Goal: Information Seeking & Learning: Learn about a topic

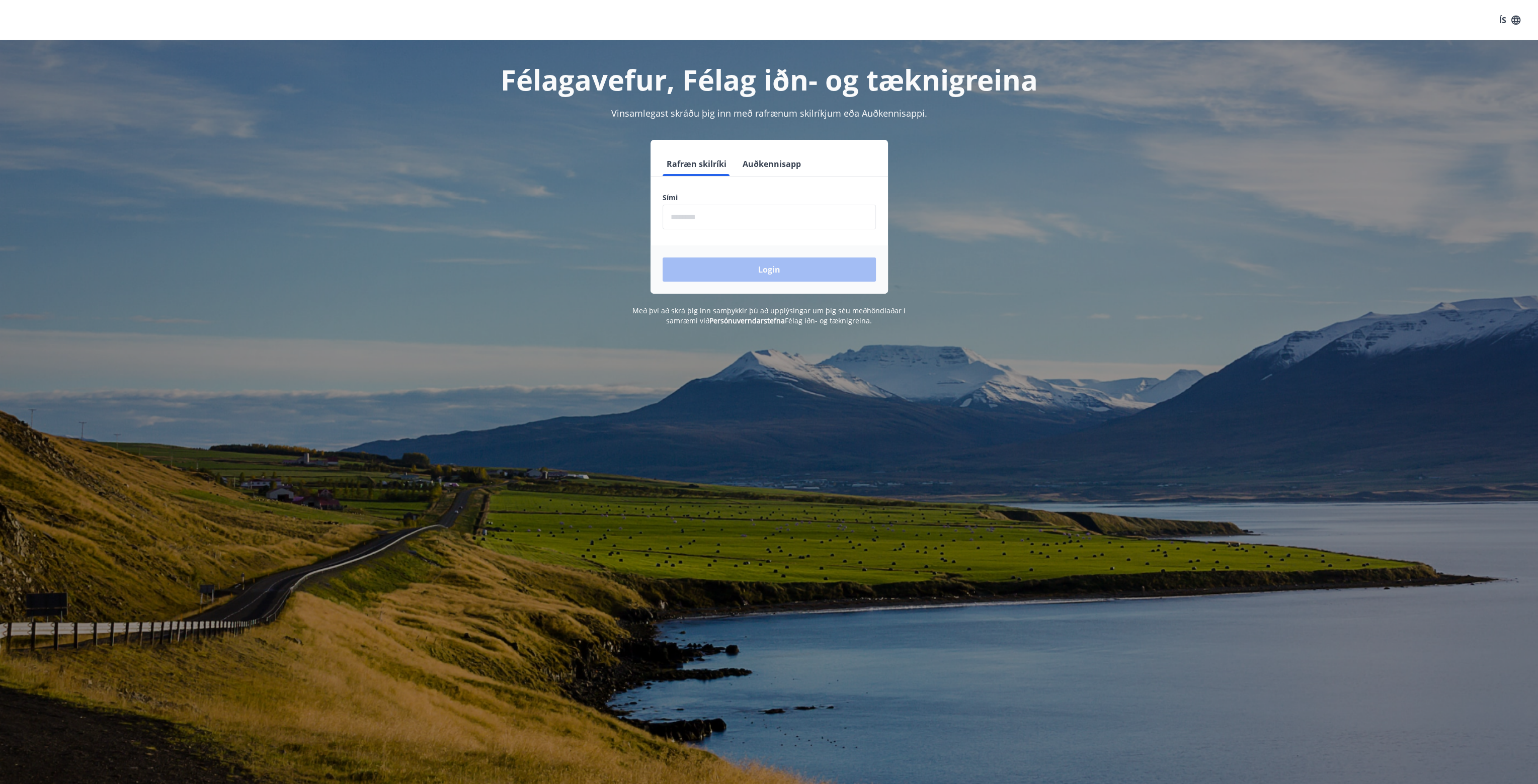
click at [719, 215] on input "phone" at bounding box center [769, 217] width 213 height 25
type input "********"
click at [663, 258] on button "Login" at bounding box center [769, 270] width 213 height 24
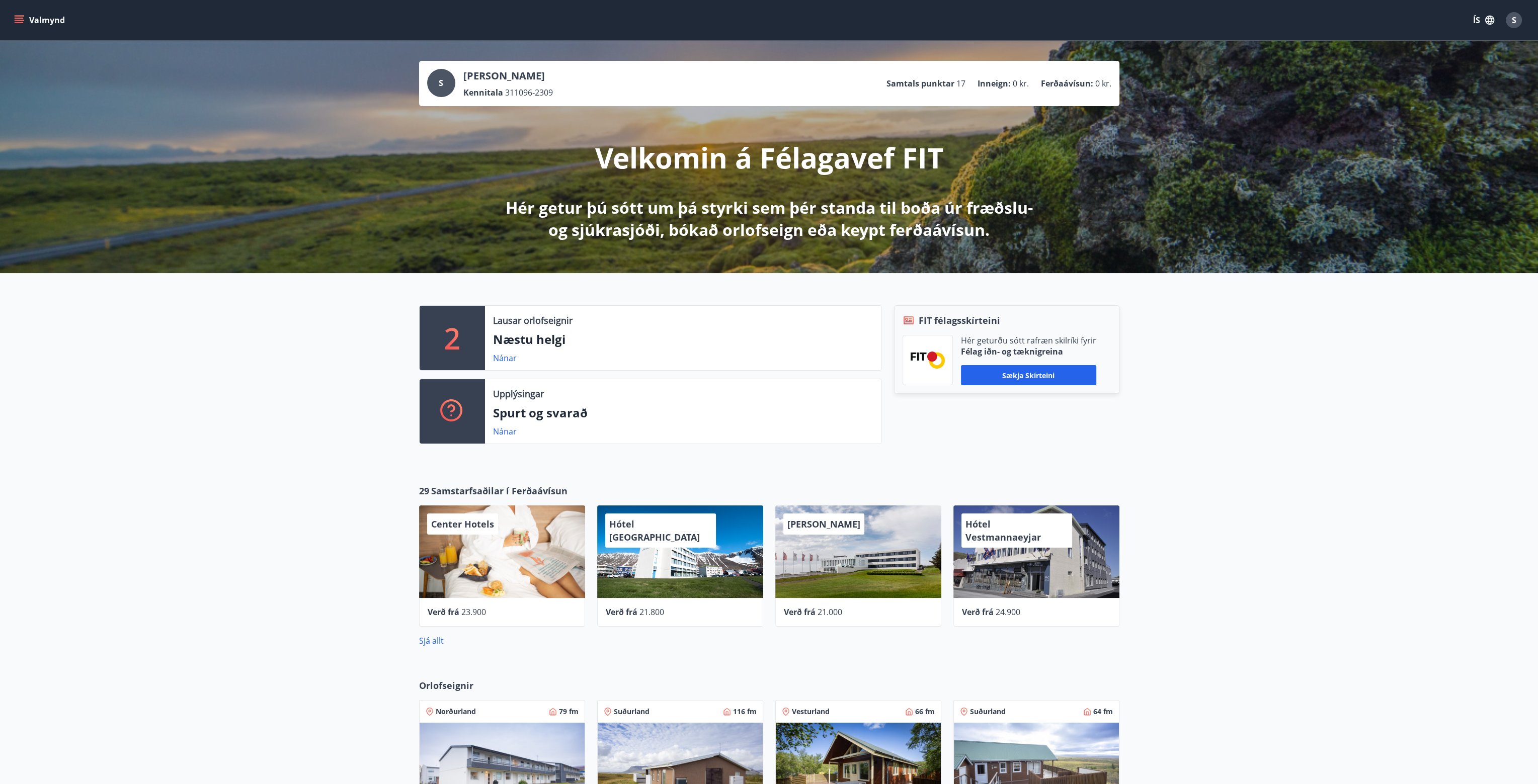
click at [1511, 19] on span "S" at bounding box center [1513, 20] width 4 height 11
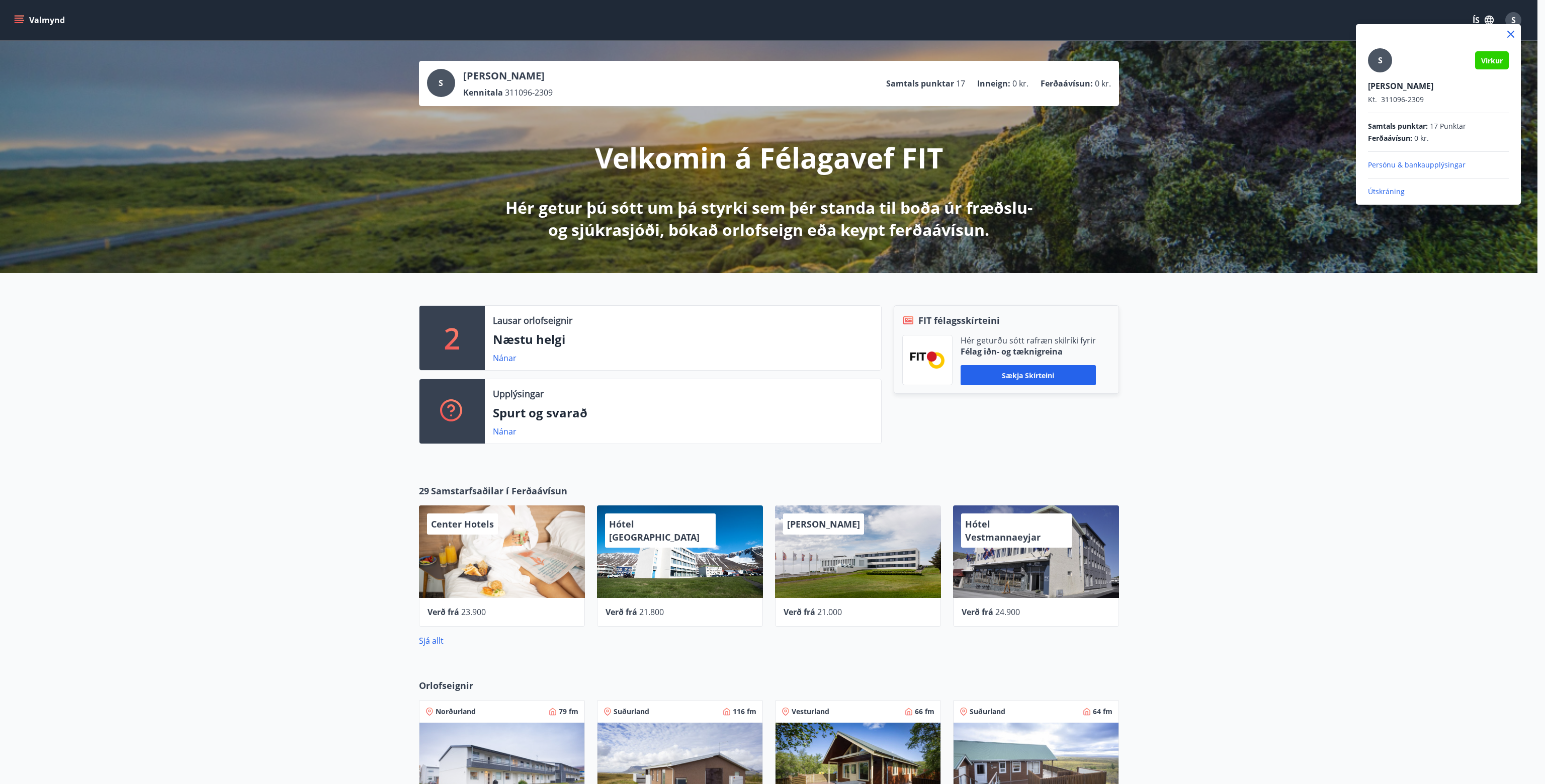
click at [29, 22] on div at bounding box center [772, 392] width 1545 height 784
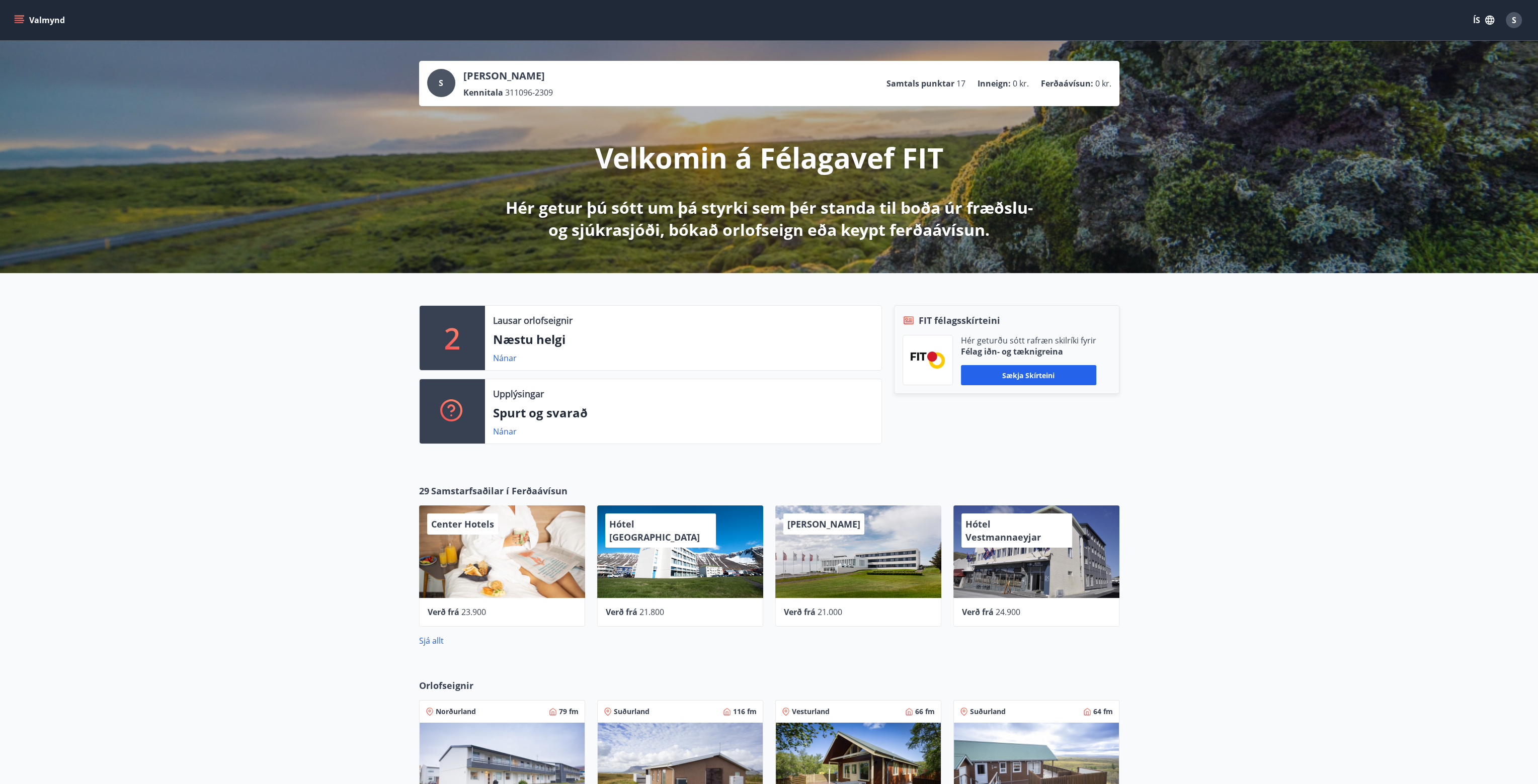
click at [19, 18] on icon "menu" at bounding box center [19, 18] width 9 height 1
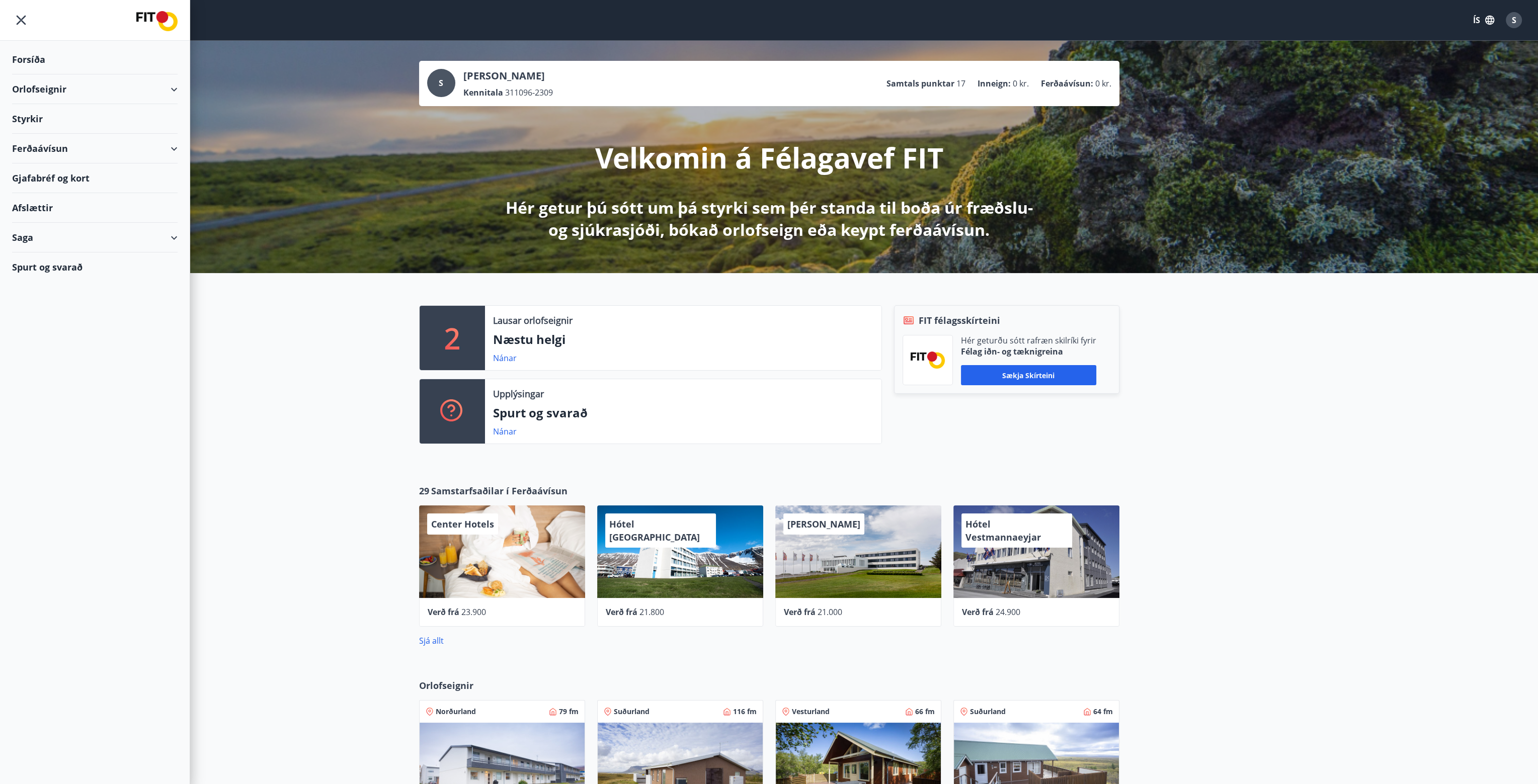
click at [162, 232] on div "Saga" at bounding box center [94, 237] width 165 height 30
click at [58, 261] on div "Ferðaávísun" at bounding box center [94, 263] width 150 height 21
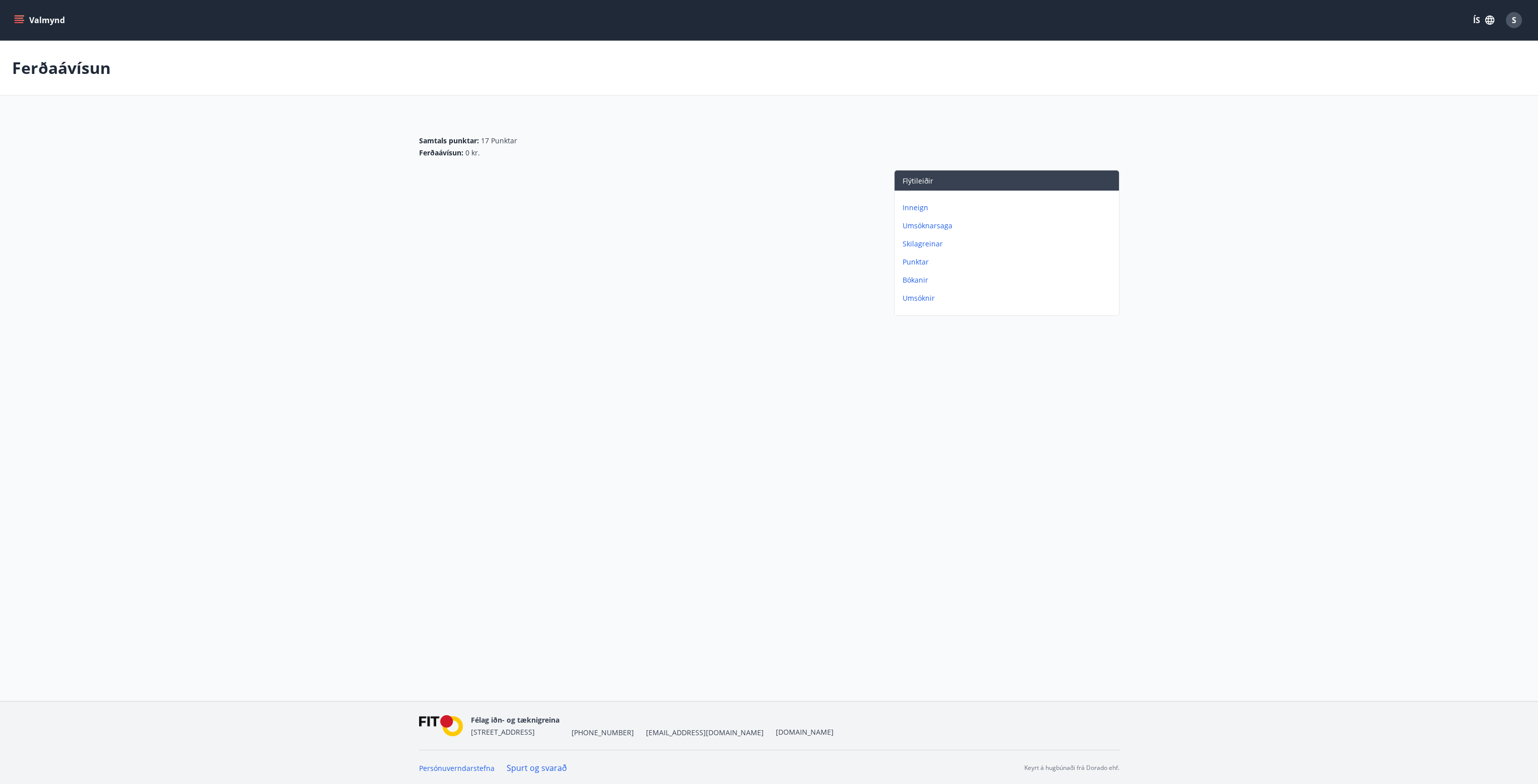
click at [16, 17] on icon "menu" at bounding box center [19, 20] width 10 height 10
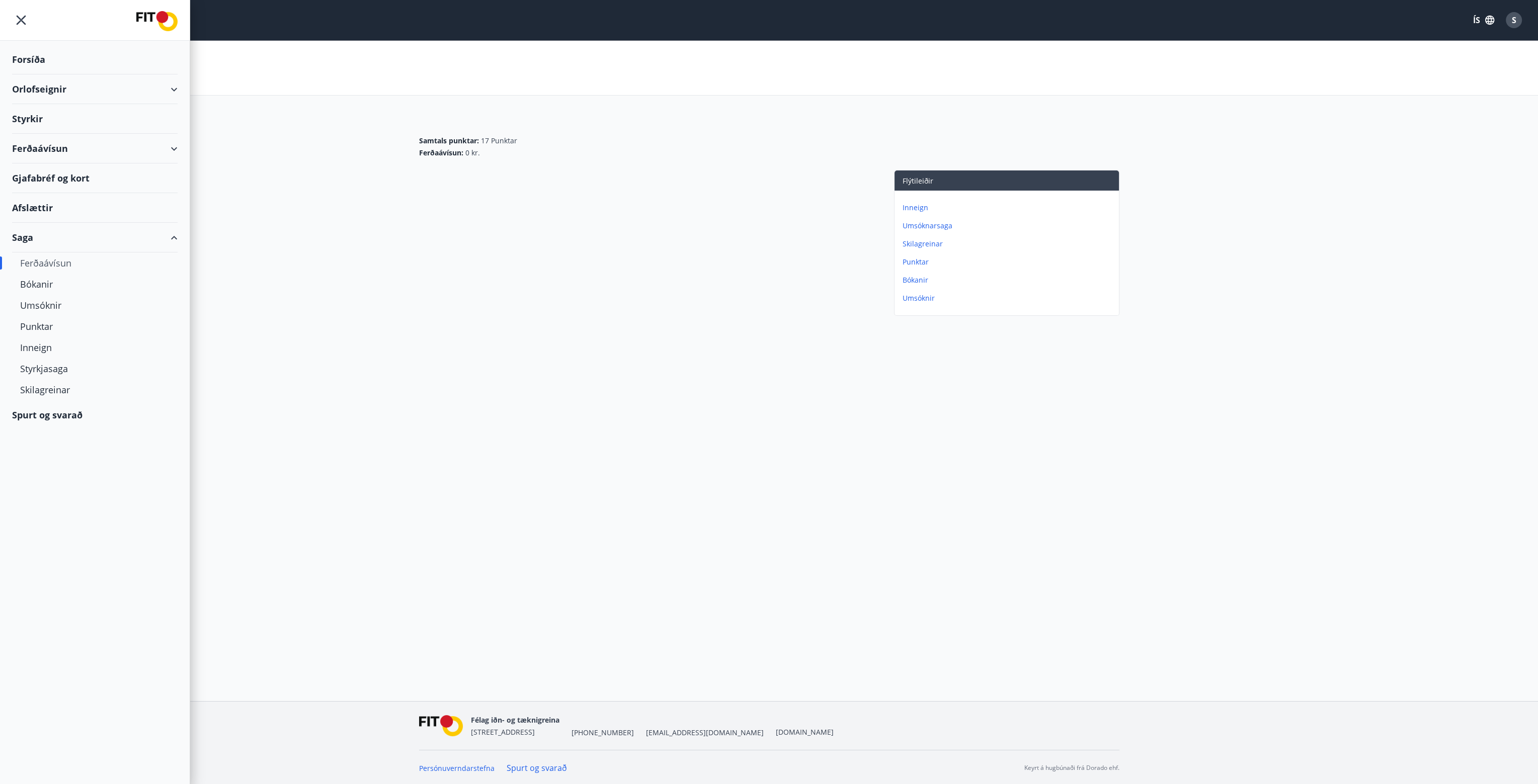
click at [167, 96] on div "Orlofseignir" at bounding box center [94, 89] width 165 height 30
click at [169, 184] on div "Ferðaávísun" at bounding box center [94, 191] width 165 height 30
click at [77, 235] on div "Kaupa ferðaávísun" at bounding box center [94, 237] width 150 height 21
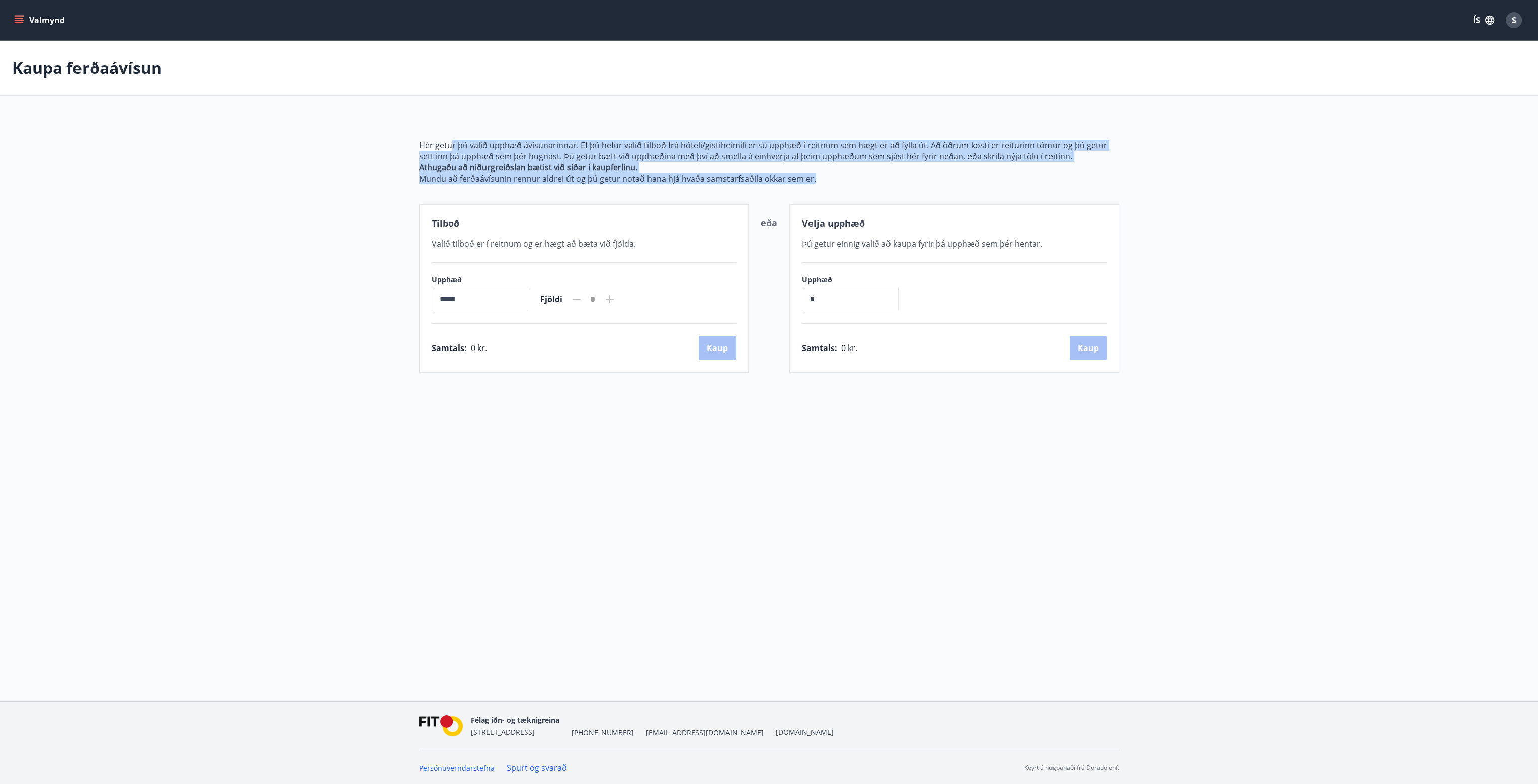
drag, startPoint x: 450, startPoint y: 145, endPoint x: 812, endPoint y: 177, distance: 363.4
click at [812, 177] on span "Hér getur þú valið upphæð ávísunarinnar. Ef þú hefur valið tilboð frá hóteli/gi…" at bounding box center [769, 162] width 700 height 44
click at [813, 177] on p "Mundu að ferðaávísunin rennur aldrei út og þú getur notað hana hjá hvaða samsta…" at bounding box center [769, 178] width 700 height 11
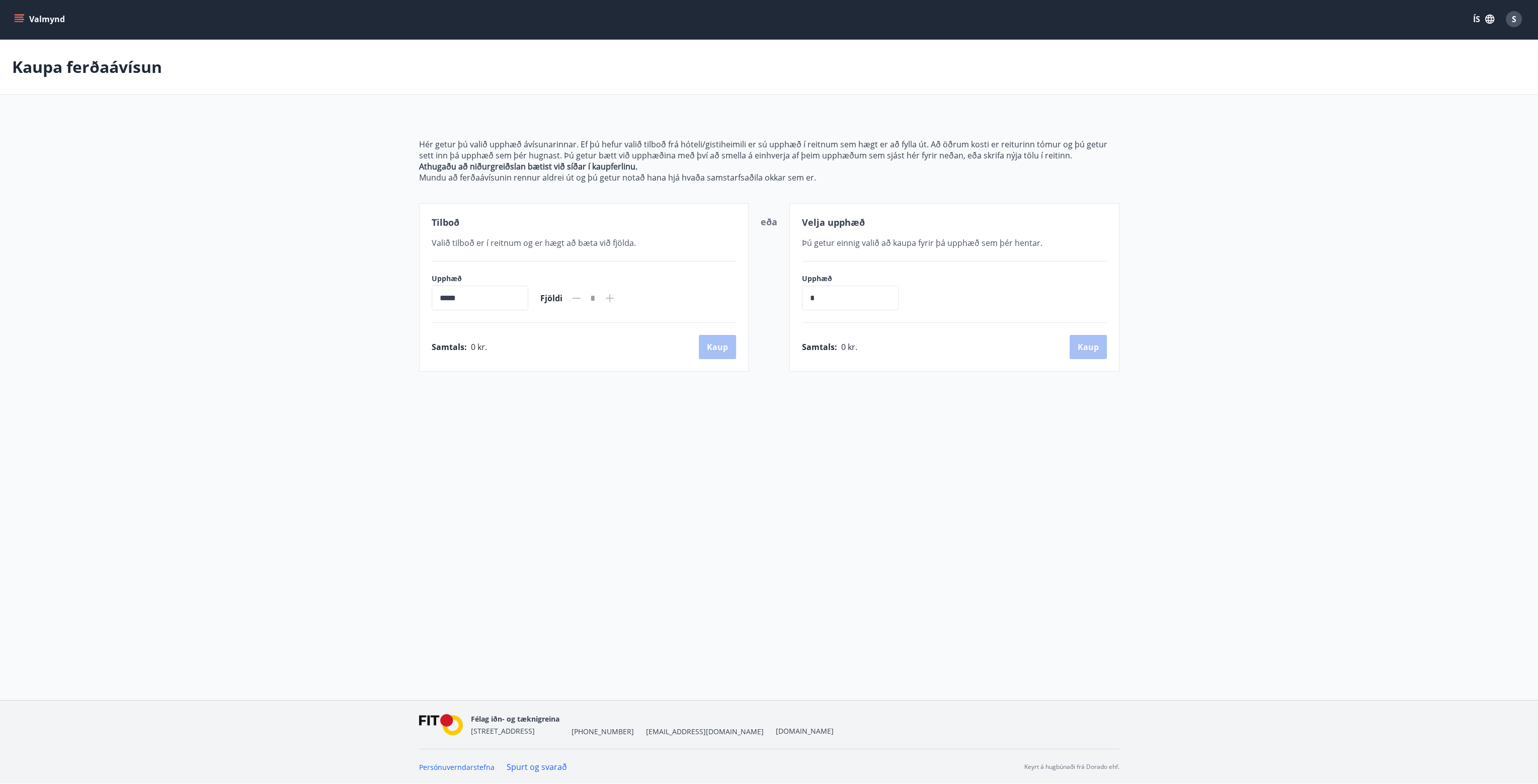
click at [720, 410] on div "Kaupa ferðaávísun Hér getur þú valið upphæð ávísunarinnar. Ef þú hefur valið ti…" at bounding box center [769, 226] width 1538 height 372
click at [13, 13] on button "Valmynd" at bounding box center [41, 19] width 57 height 18
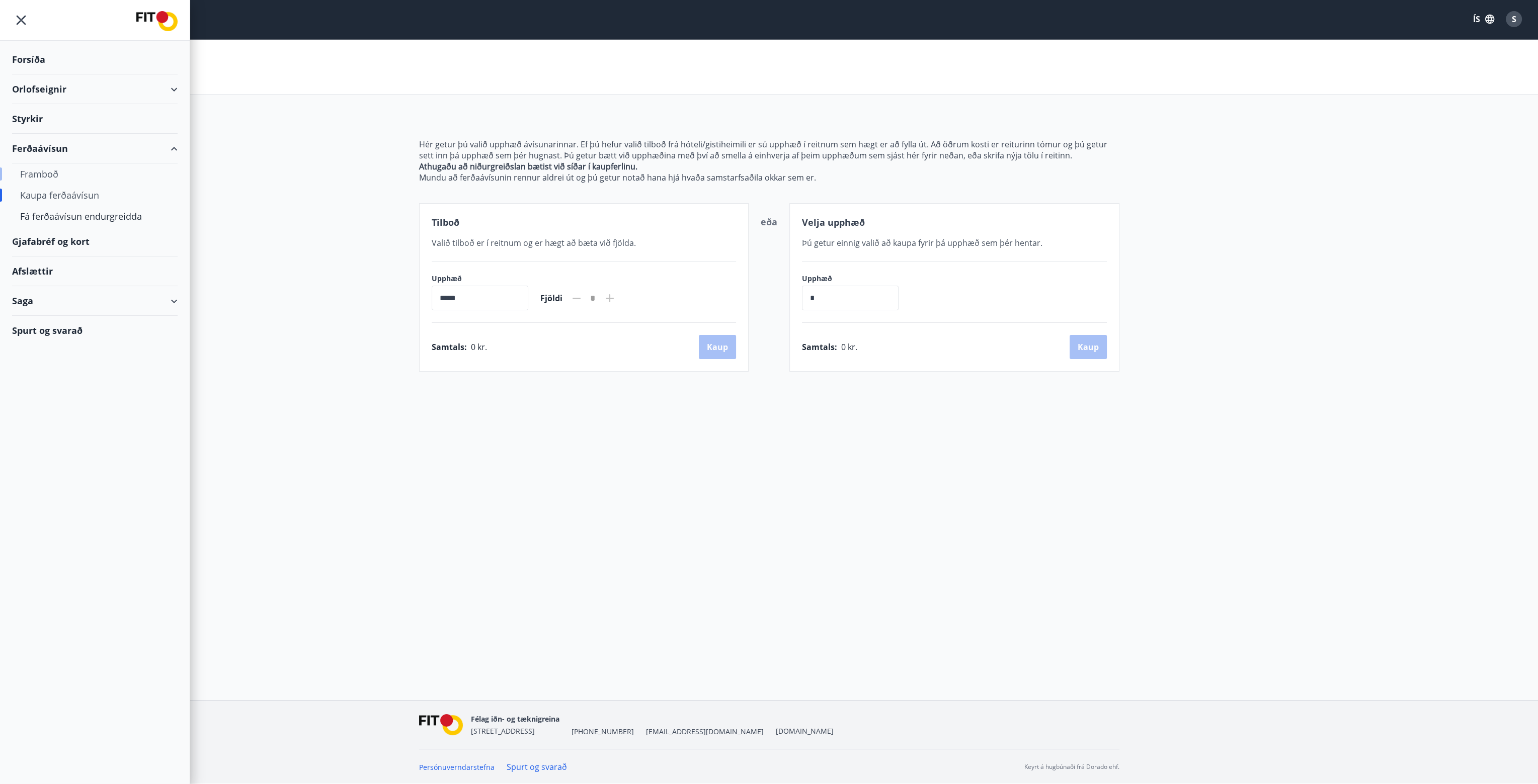
click at [59, 171] on div "Framboð" at bounding box center [94, 174] width 150 height 21
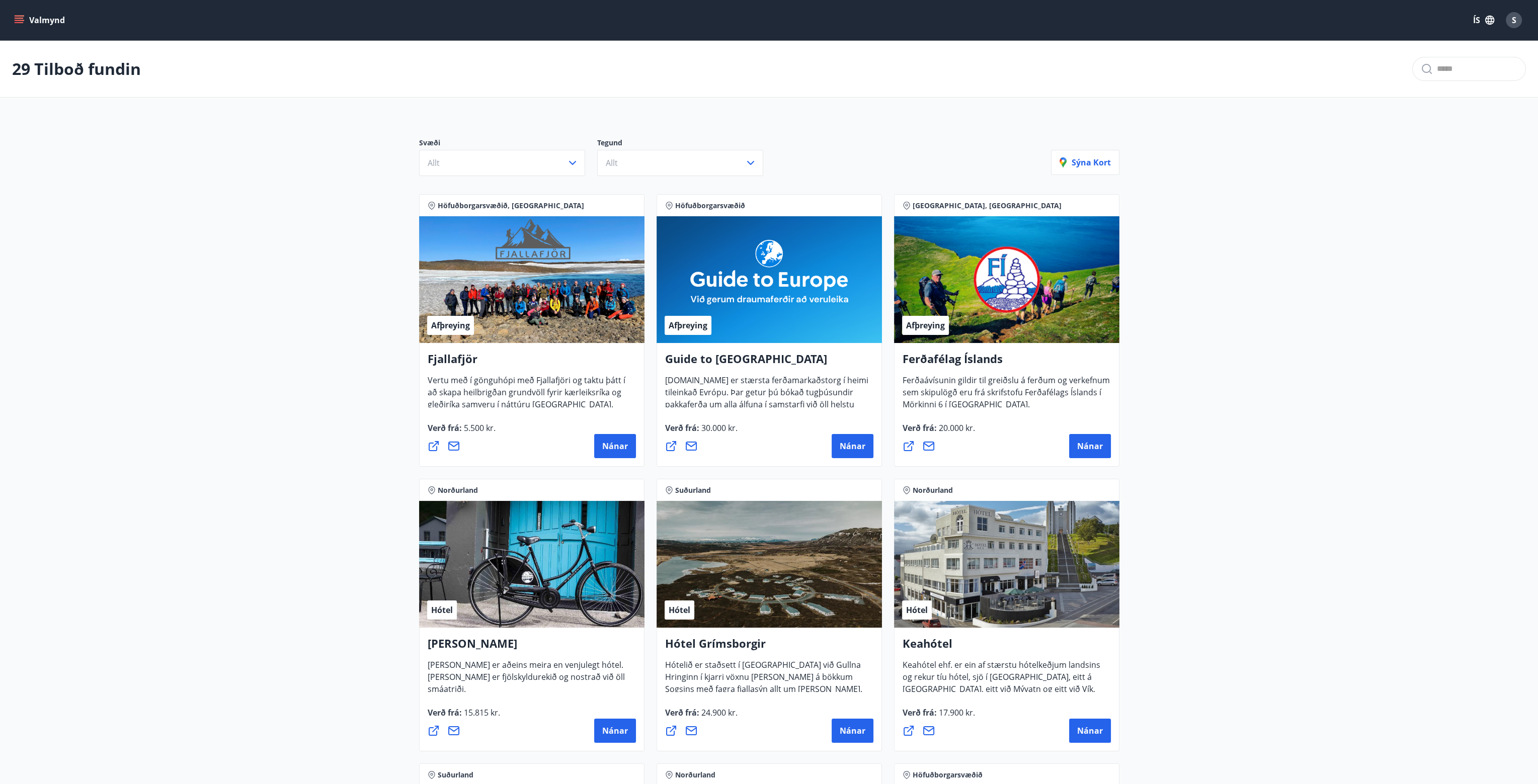
drag, startPoint x: 336, startPoint y: 420, endPoint x: 353, endPoint y: 78, distance: 342.4
click at [19, 14] on button "Valmynd" at bounding box center [41, 20] width 57 height 18
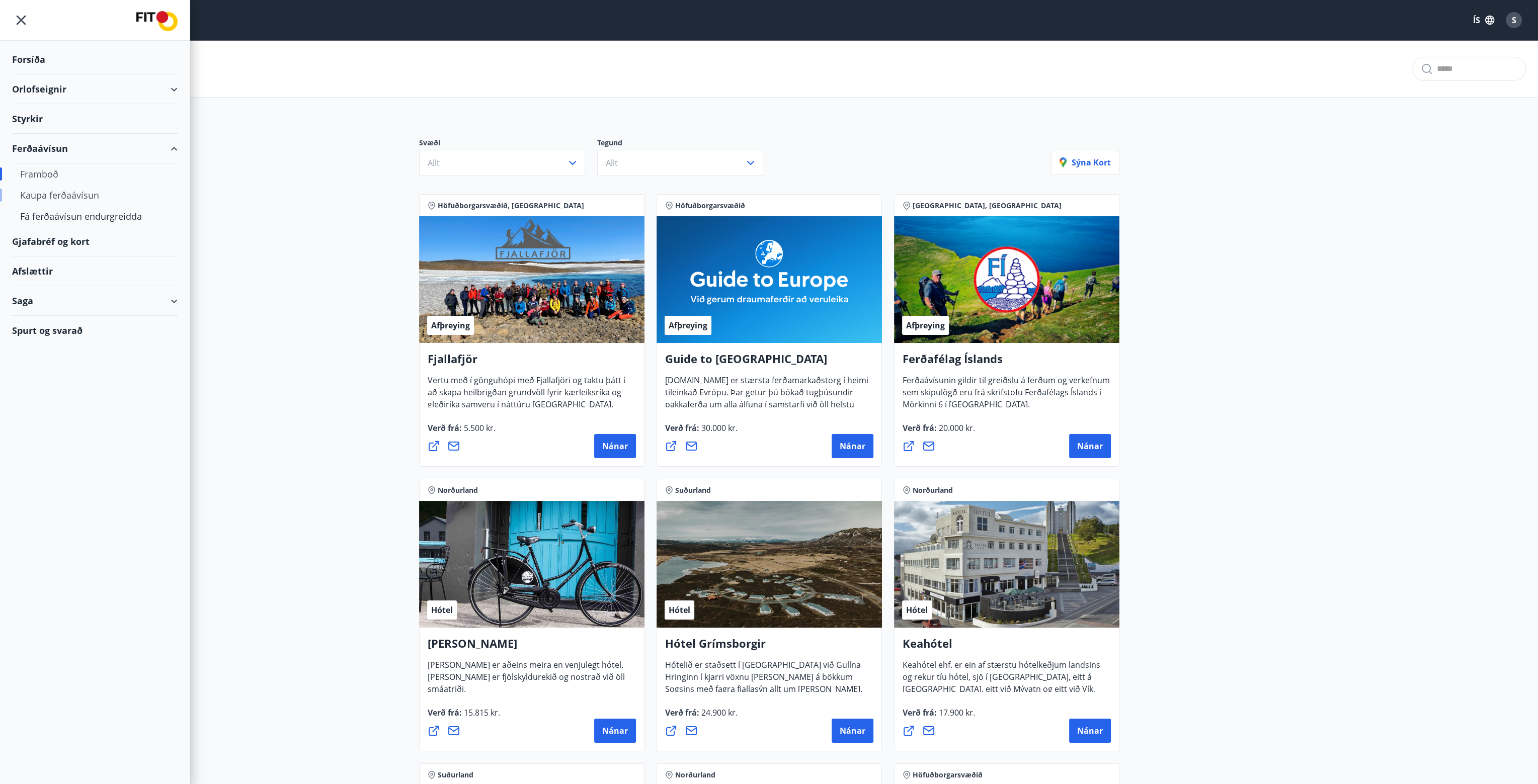
click at [54, 195] on div "Kaupa ferðaávísun" at bounding box center [94, 195] width 150 height 21
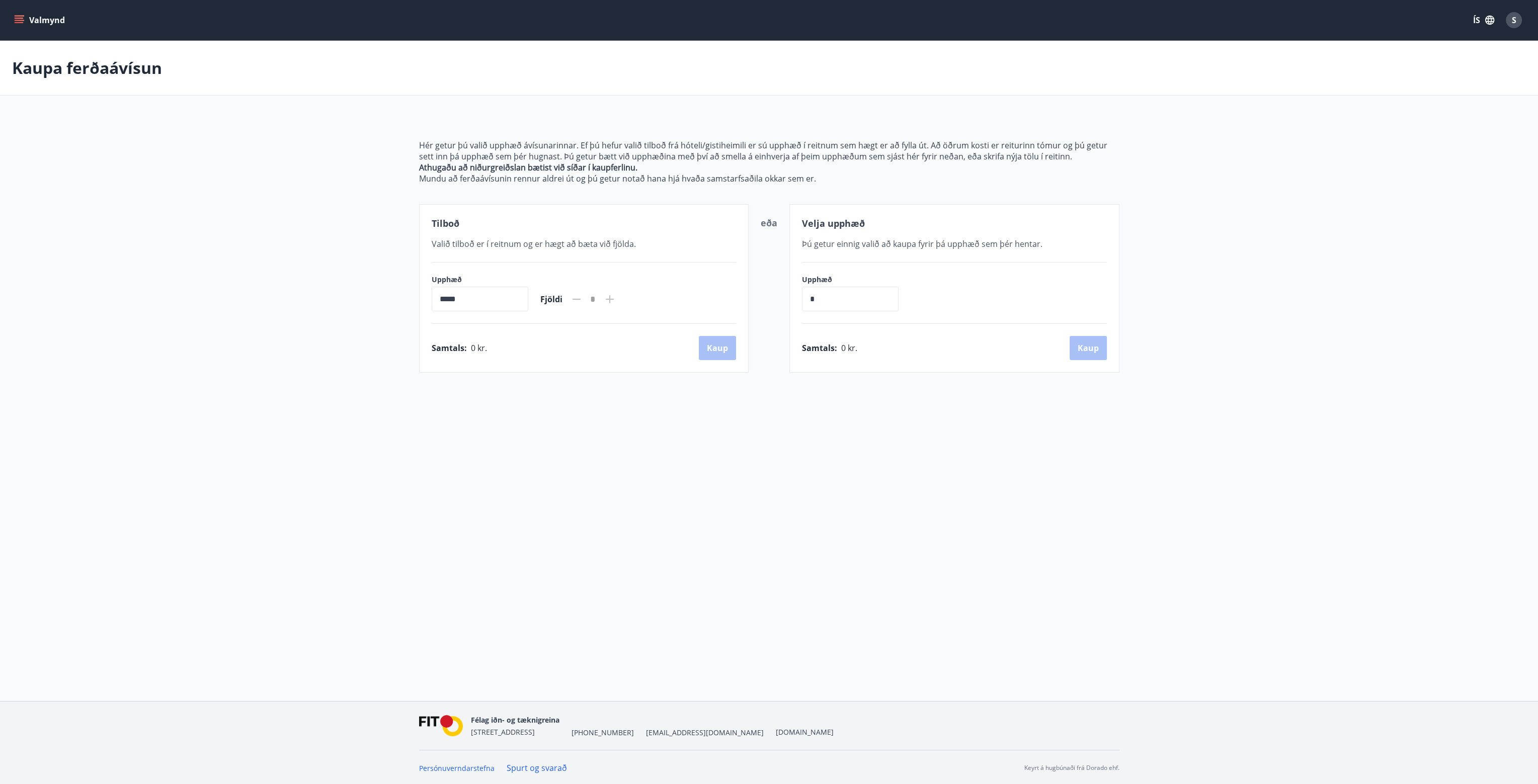
click at [15, 17] on icon "menu" at bounding box center [19, 20] width 10 height 10
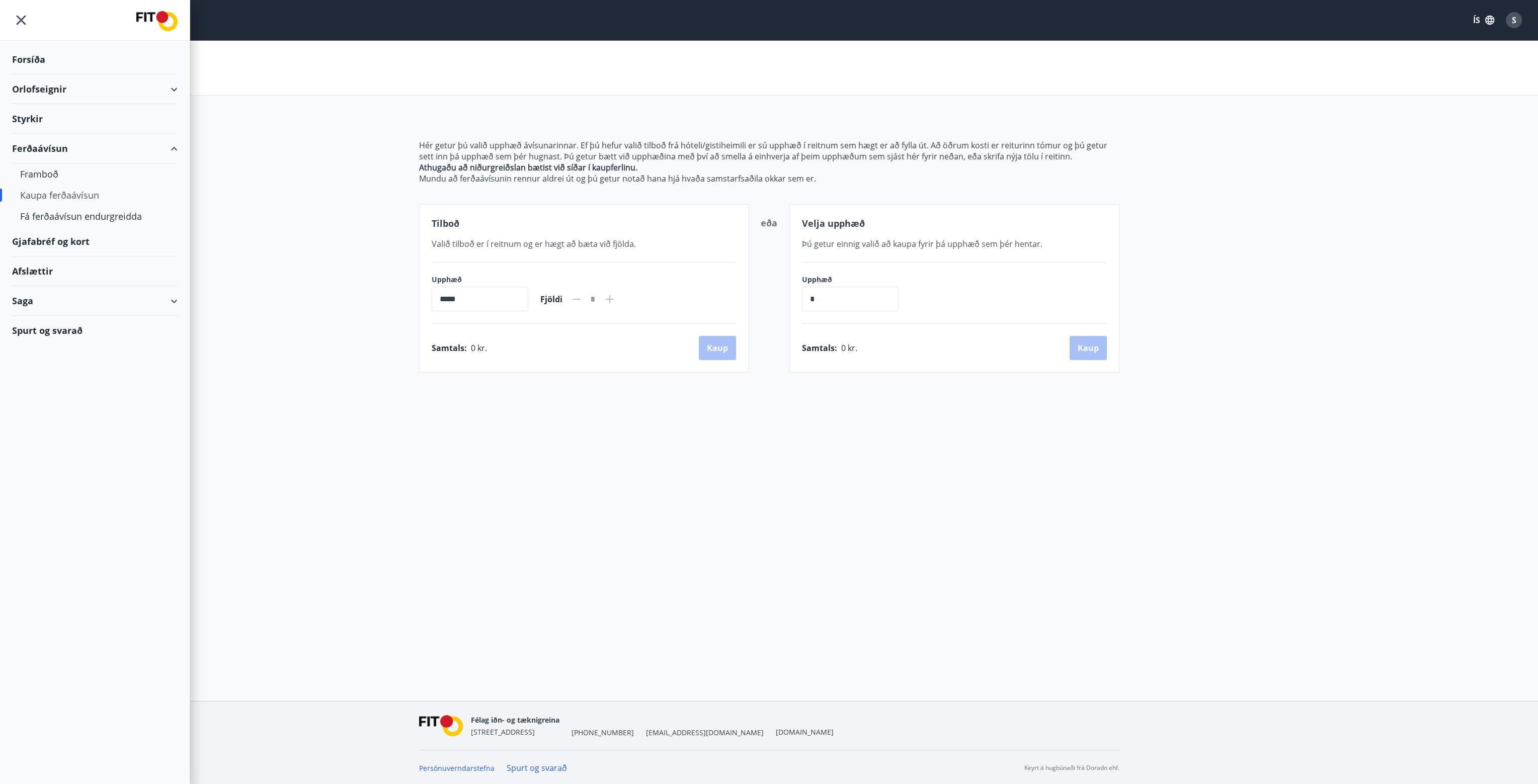
click at [58, 241] on div "Gjafabréf og kort" at bounding box center [94, 241] width 165 height 30
click at [38, 266] on div "Afslættir" at bounding box center [94, 271] width 165 height 30
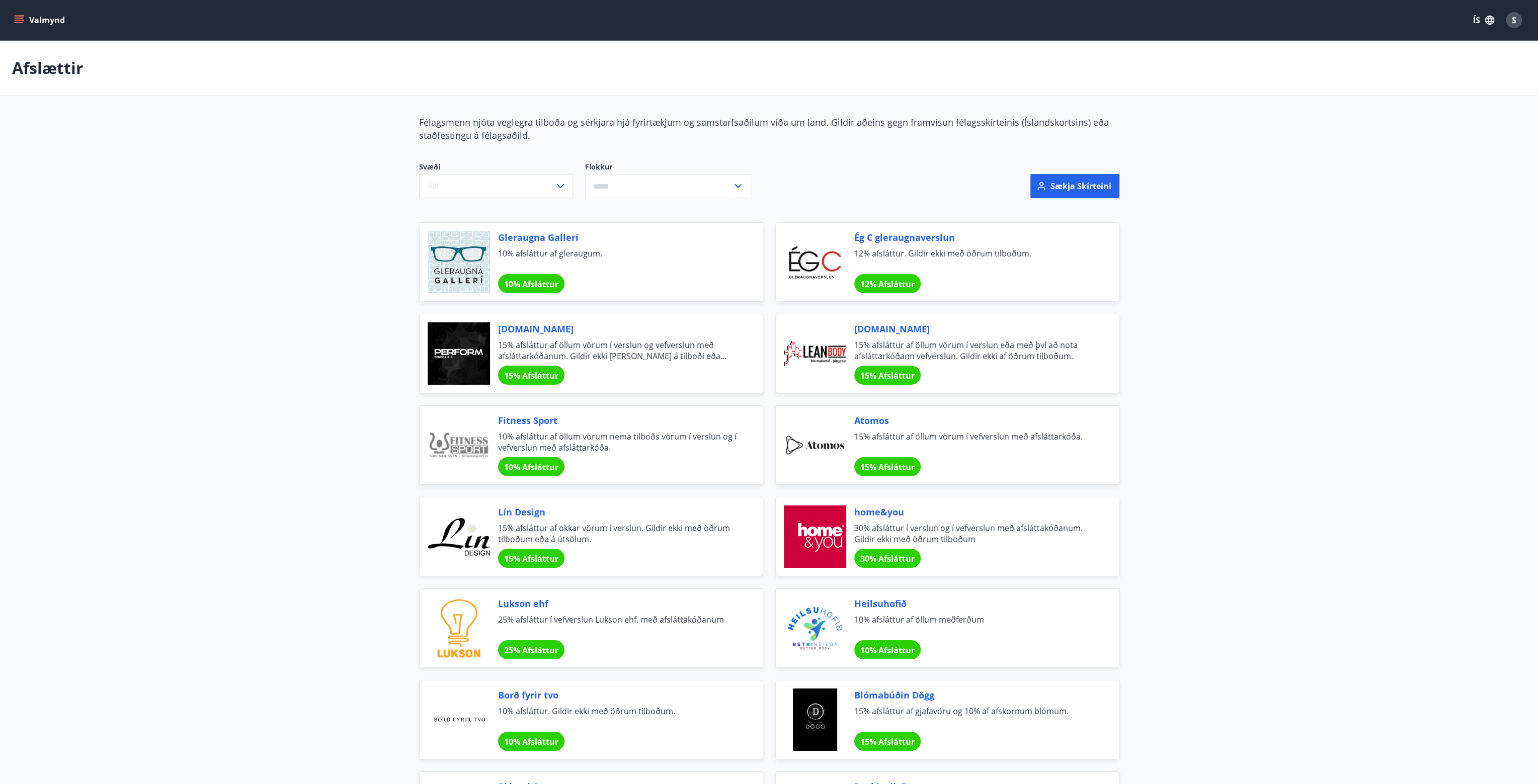
click at [35, 21] on button "Valmynd" at bounding box center [41, 20] width 57 height 18
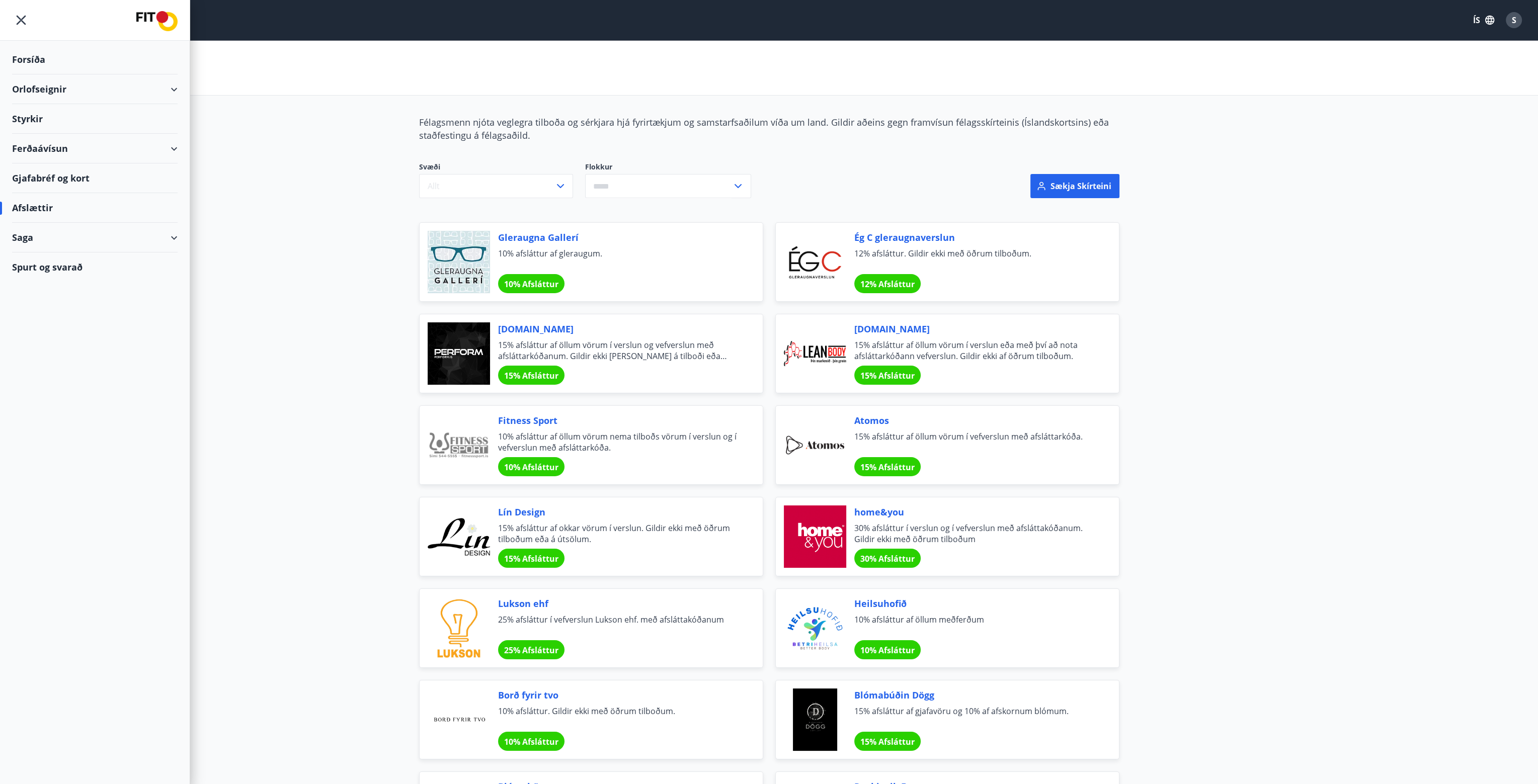
click at [68, 172] on div "Gjafabréf og kort" at bounding box center [94, 178] width 165 height 30
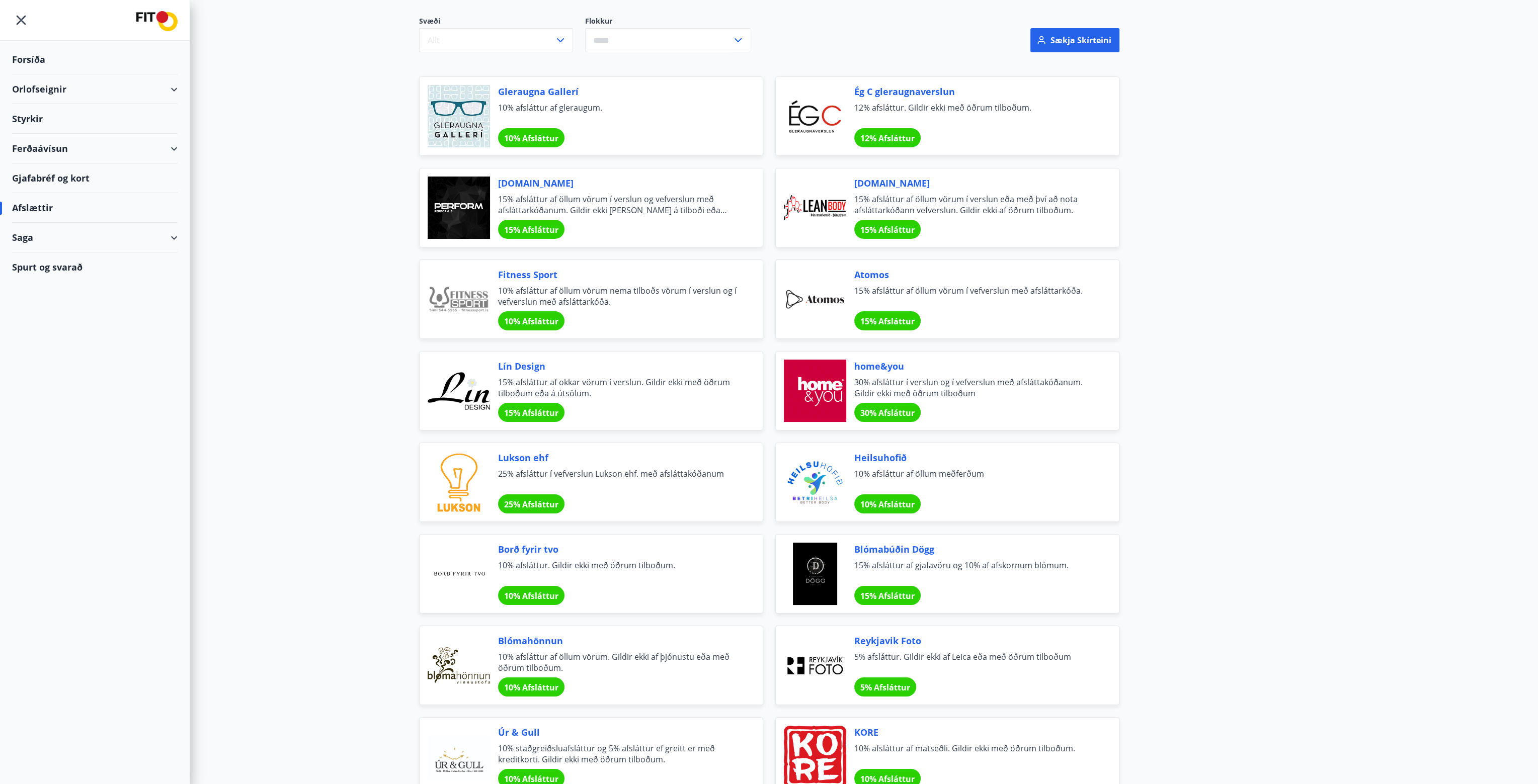
scroll to position [151, 0]
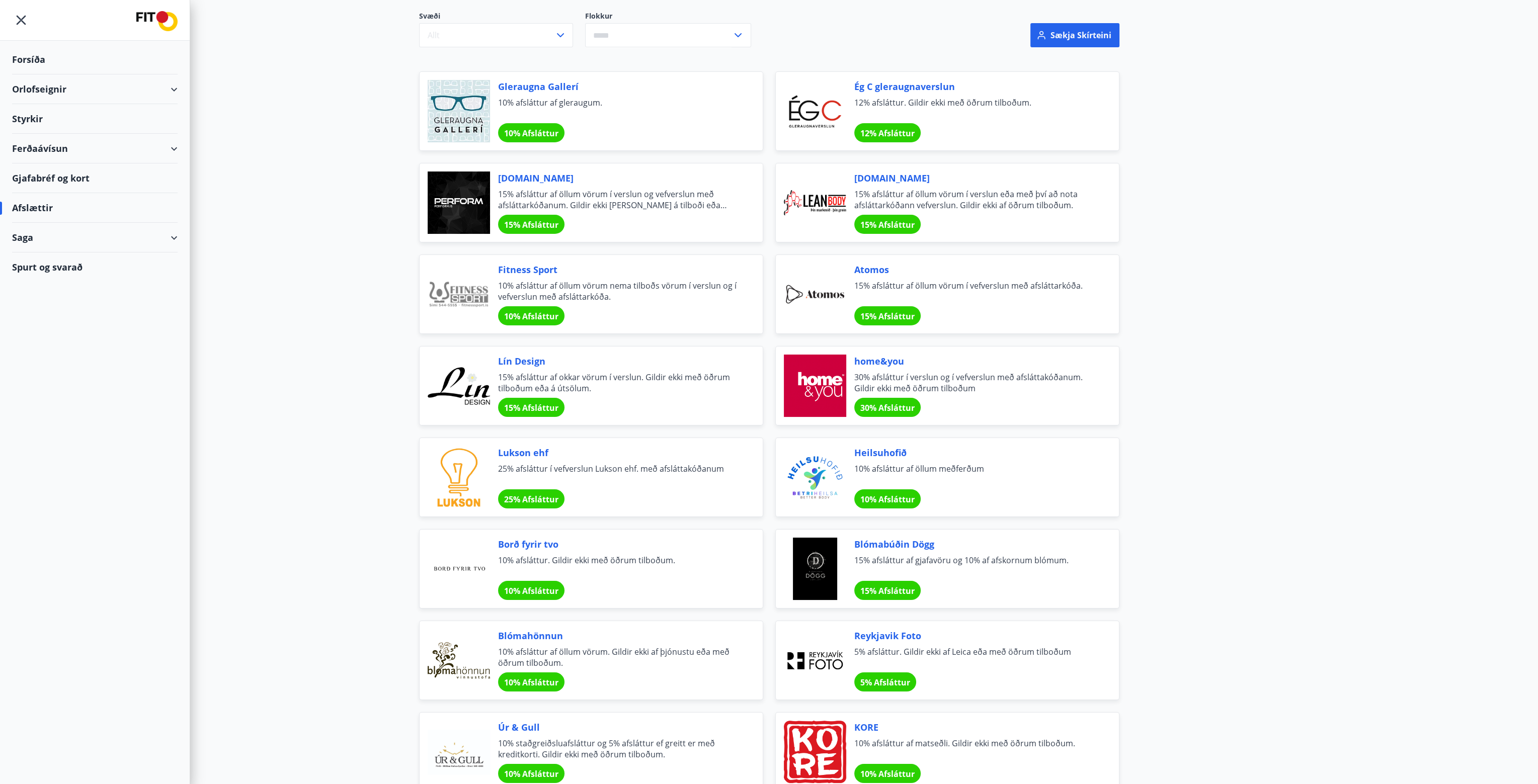
click at [48, 180] on div "Gjafabréf og kort" at bounding box center [94, 178] width 165 height 30
click at [154, 142] on div "Ferðaávísun" at bounding box center [94, 148] width 165 height 30
click at [40, 116] on div "Styrkir" at bounding box center [94, 119] width 165 height 30
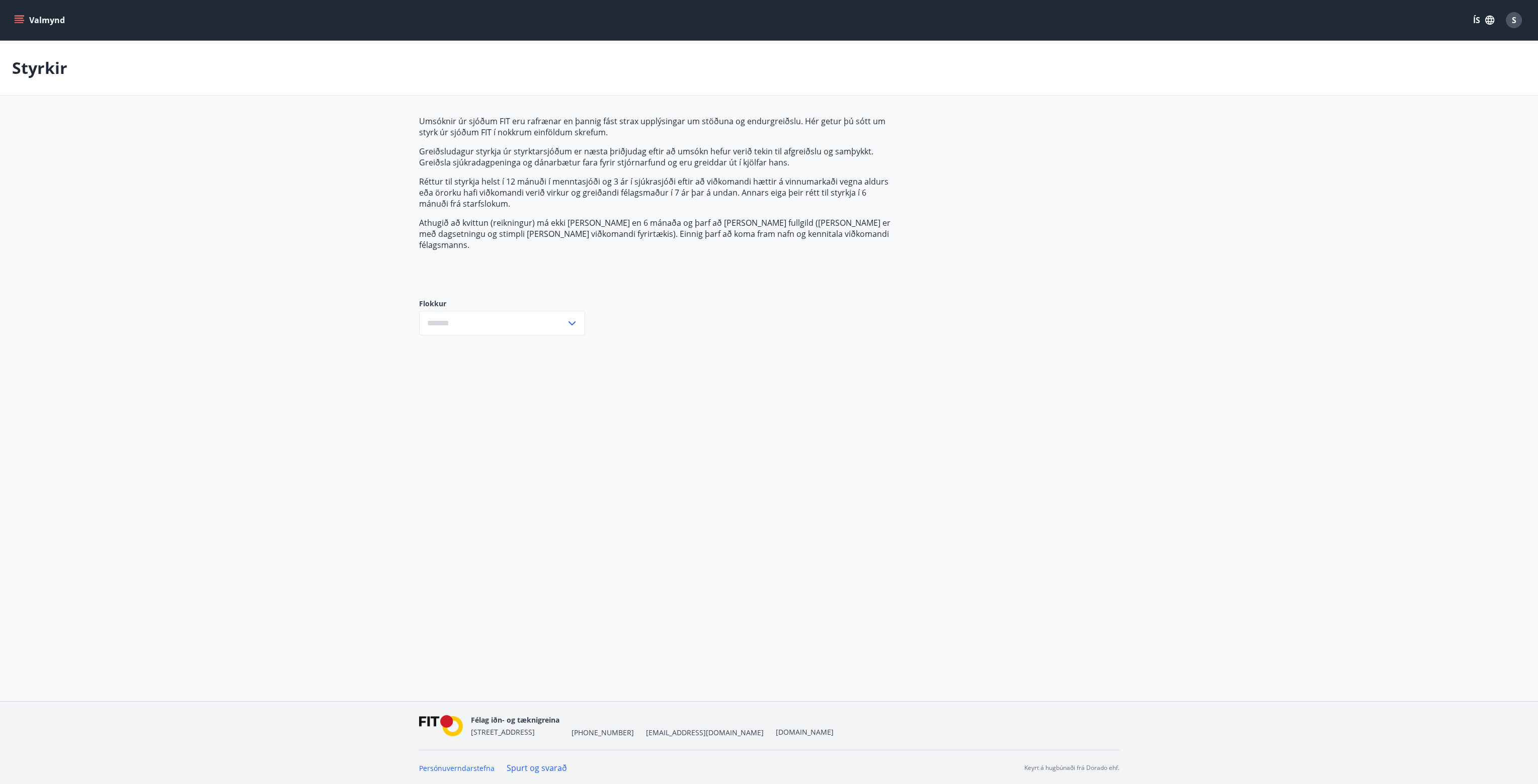
type input "***"
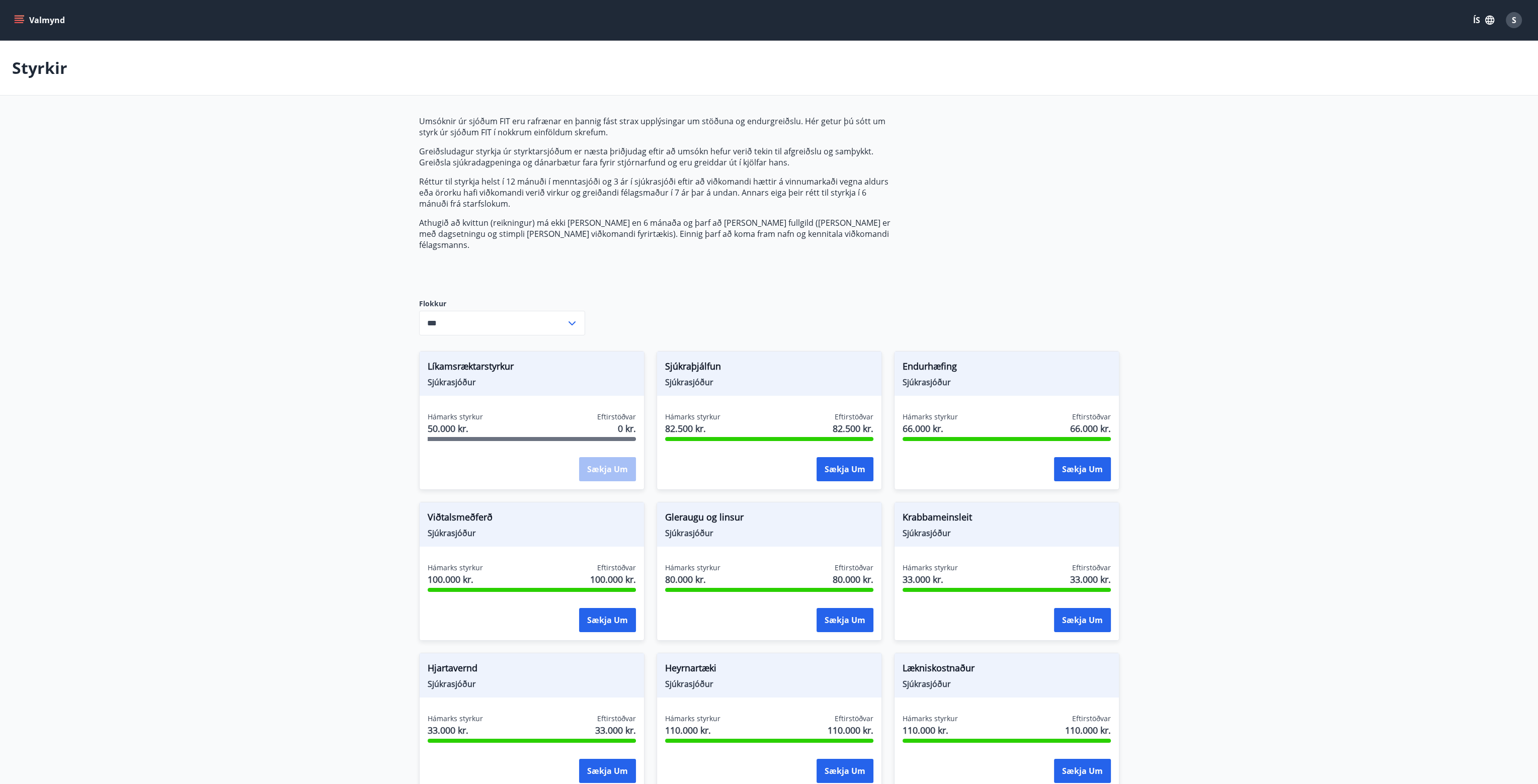
drag, startPoint x: 274, startPoint y: 470, endPoint x: 289, endPoint y: 234, distance: 236.5
click at [26, 19] on button "Valmynd" at bounding box center [41, 20] width 57 height 18
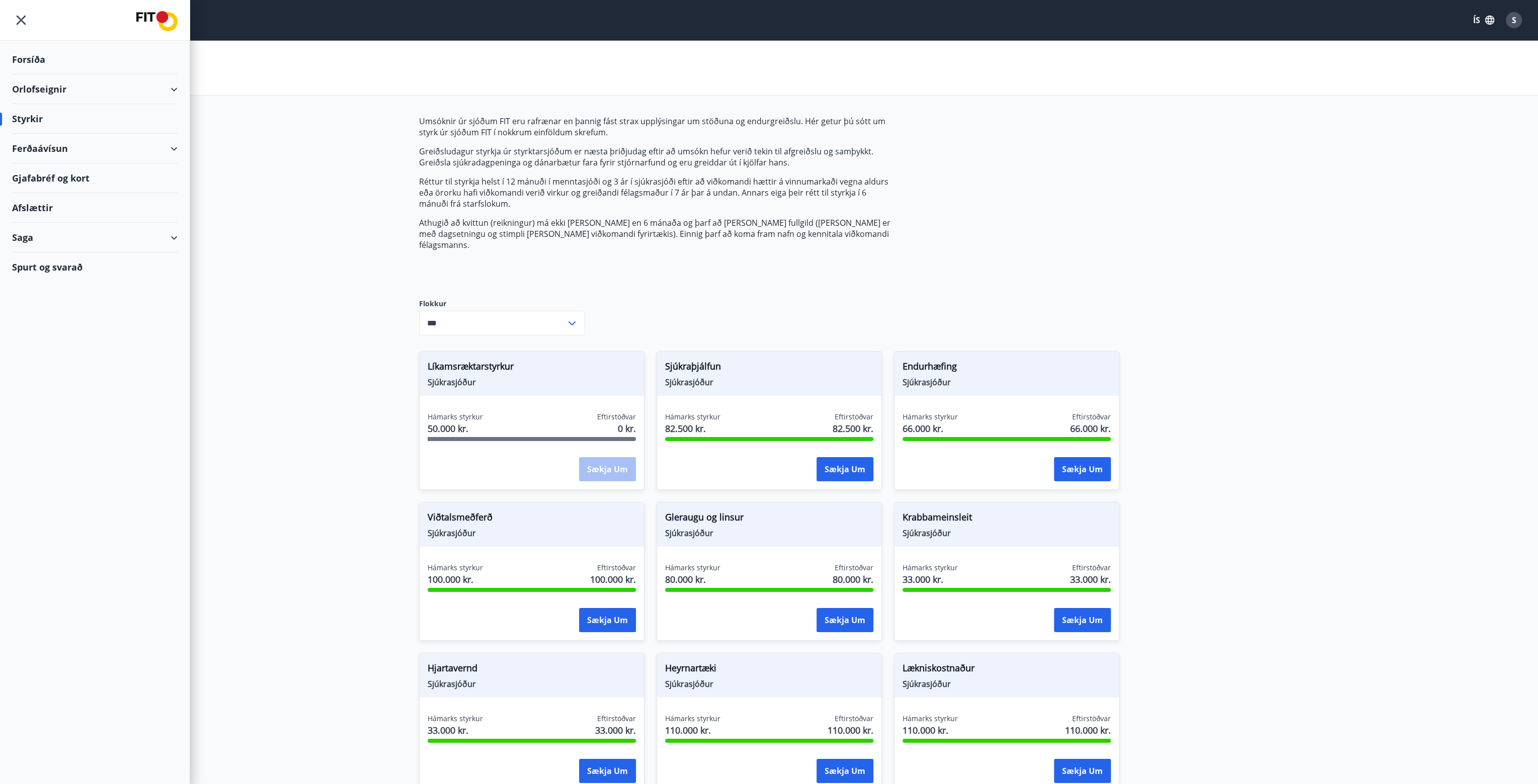
click at [145, 252] on div "Spurt og svarað" at bounding box center [94, 267] width 165 height 29
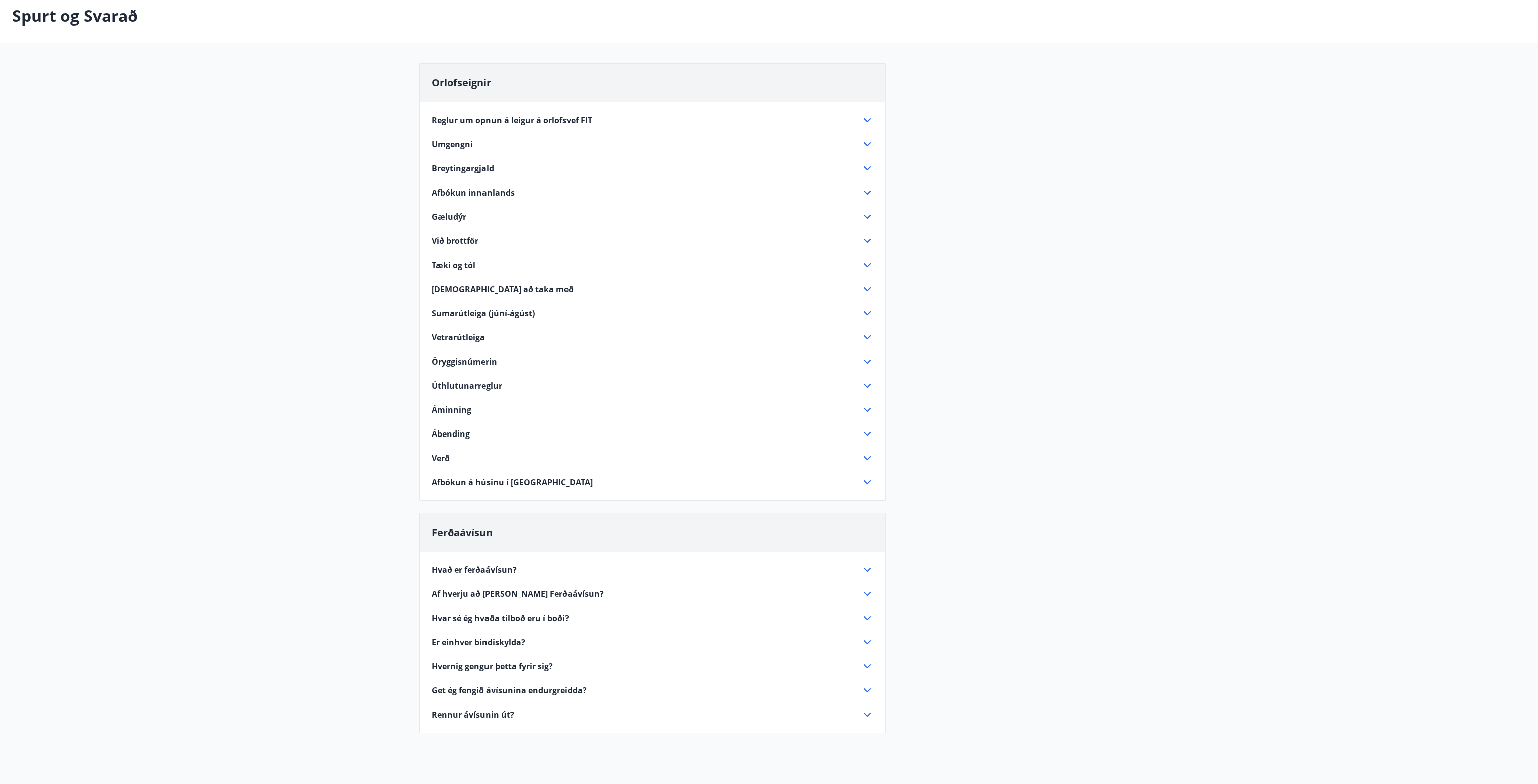
scroll to position [137, 0]
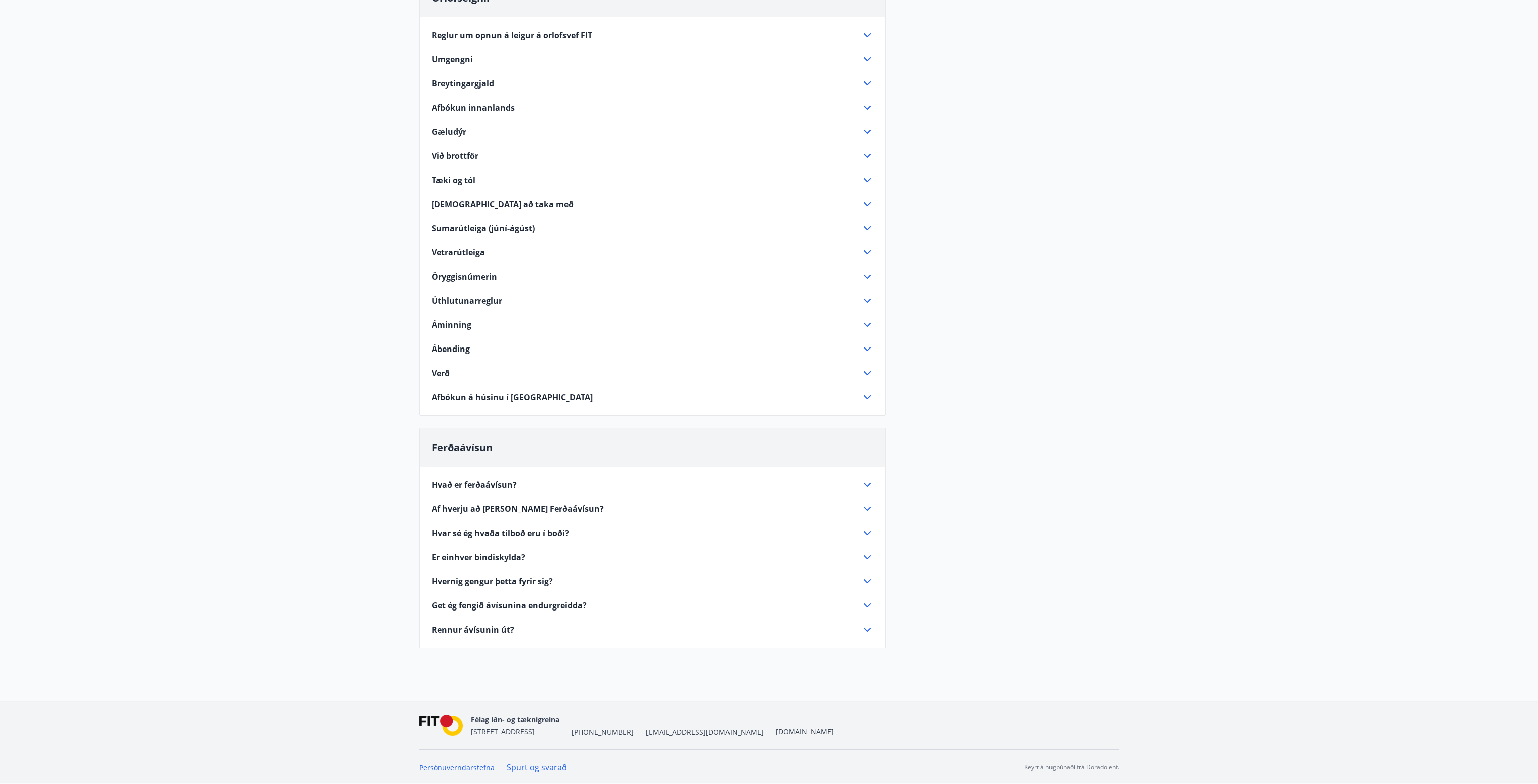
click at [859, 479] on div "Hvað er ferðaávísun?" at bounding box center [646, 485] width 430 height 11
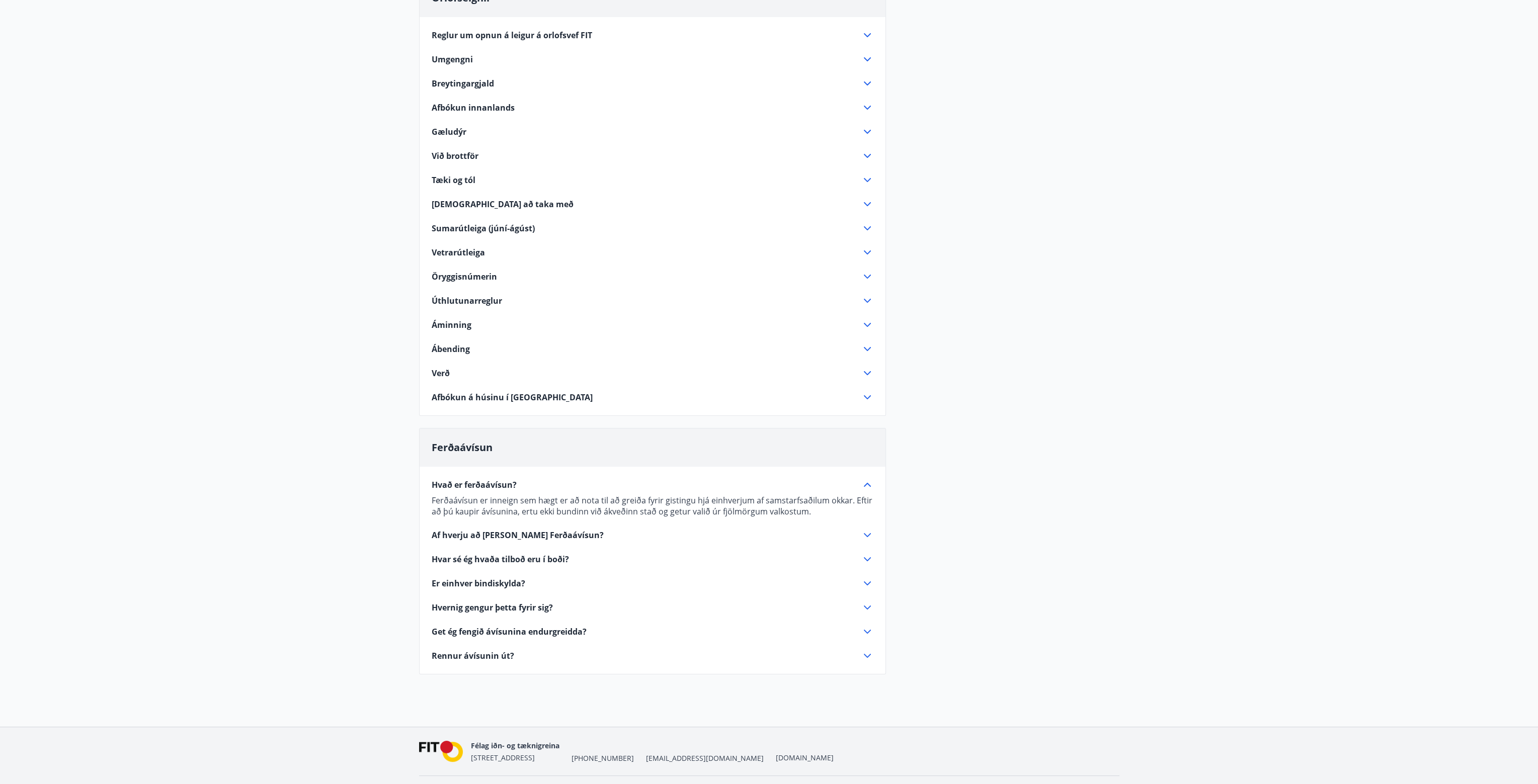
click at [521, 560] on span "Hvar sé ég hvaða tilboð eru í boði?" at bounding box center [500, 559] width 137 height 11
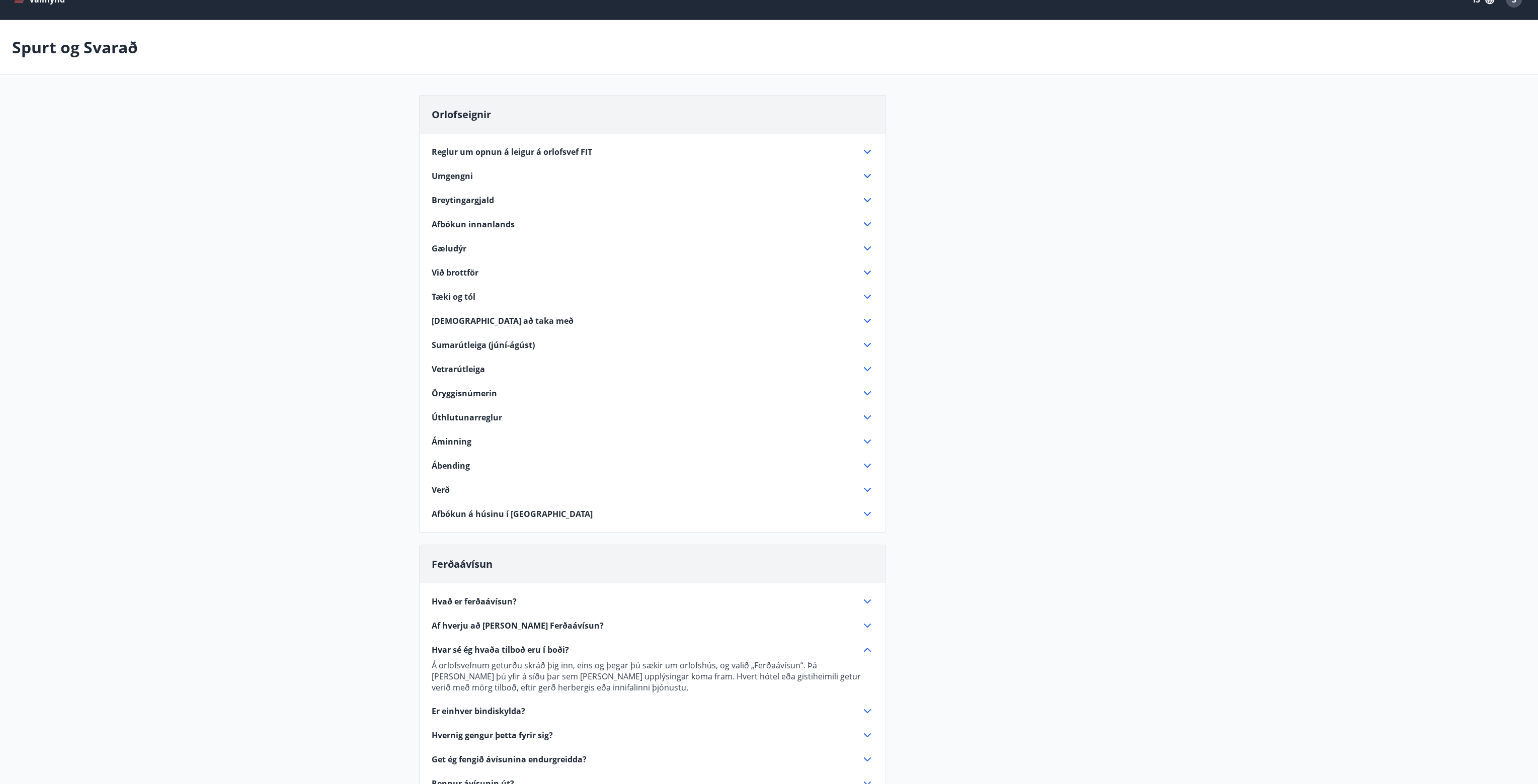
scroll to position [0, 0]
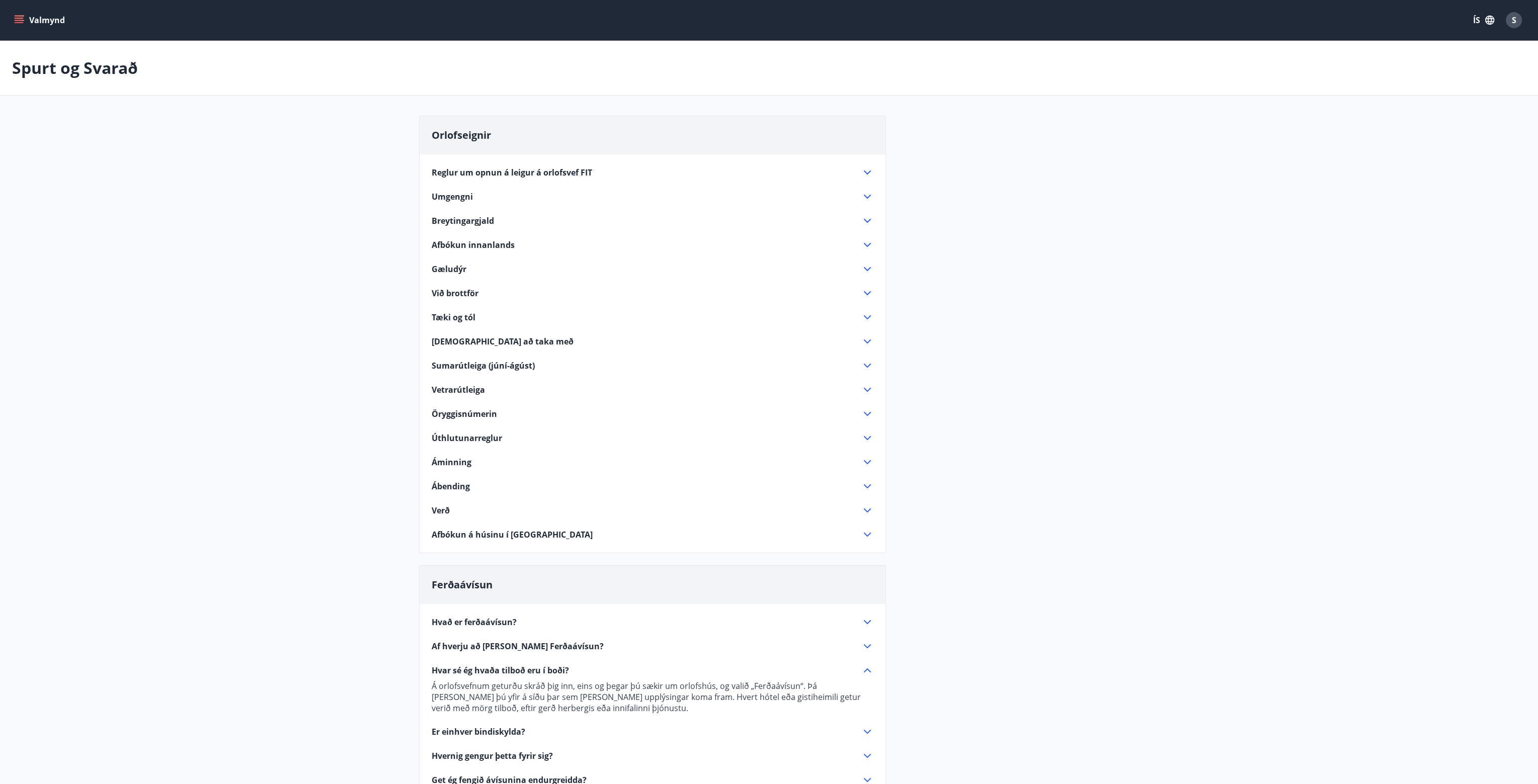
click at [27, 22] on button "Valmynd" at bounding box center [41, 20] width 57 height 18
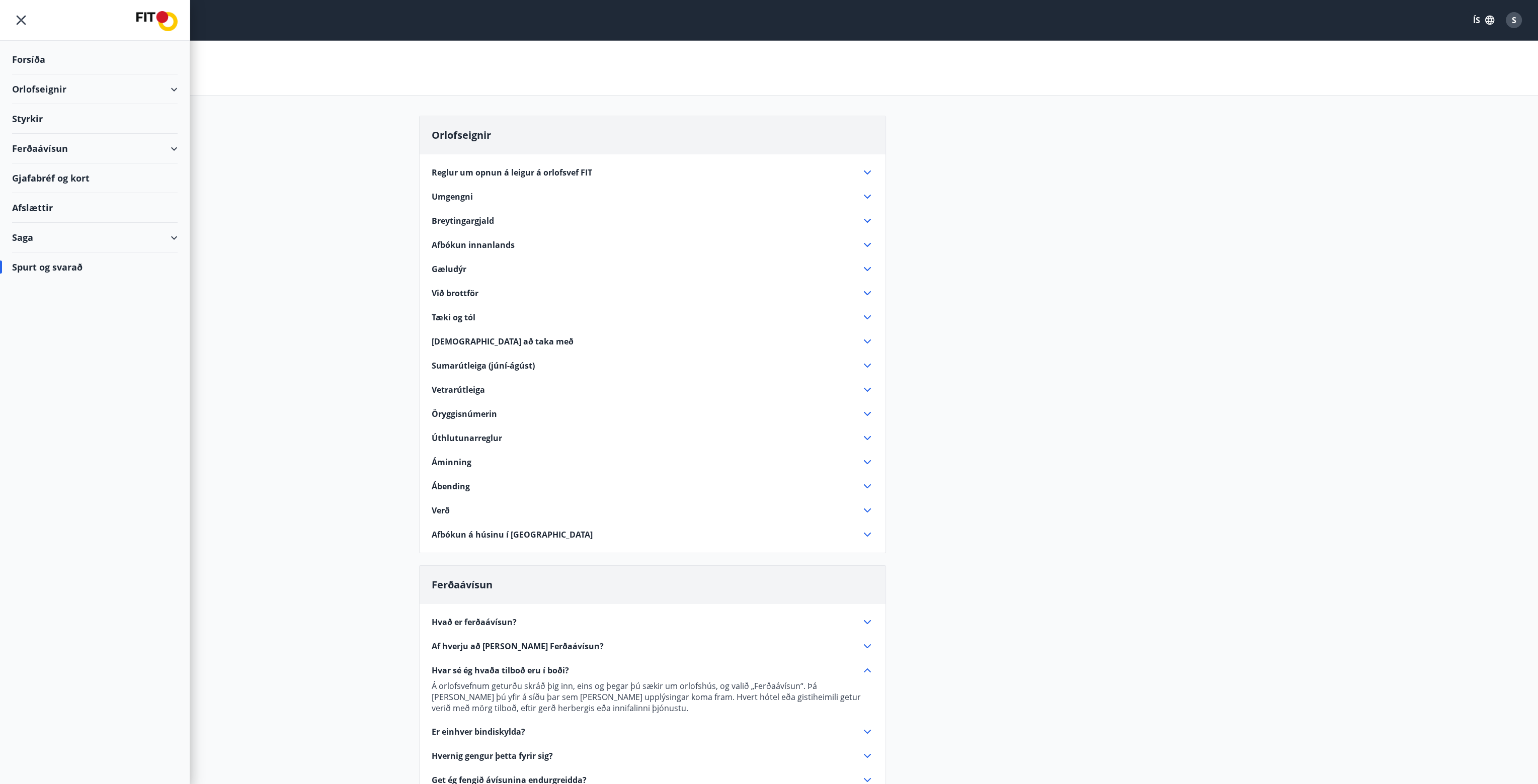
click at [51, 178] on div "Gjafabréf og kort" at bounding box center [94, 178] width 165 height 30
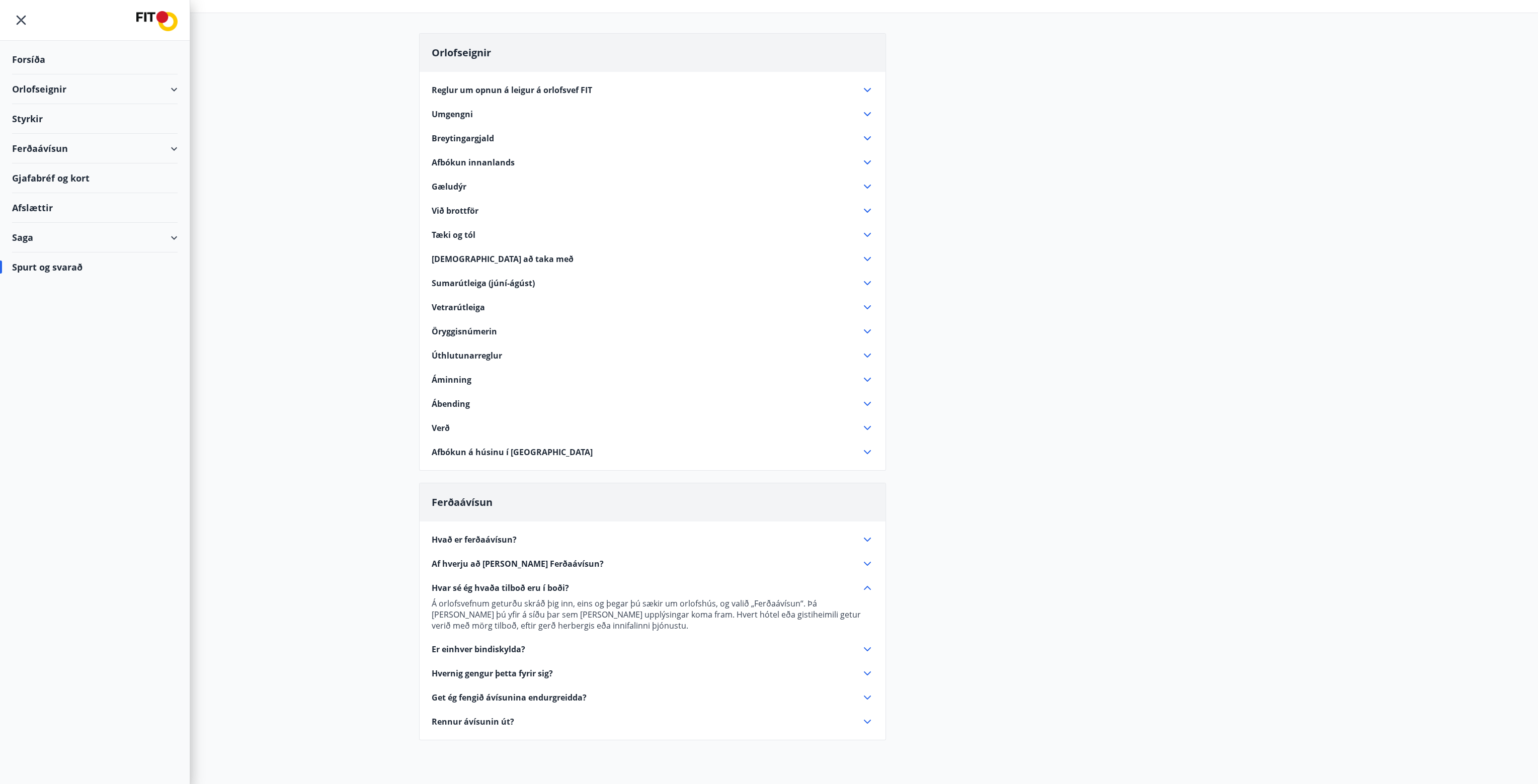
scroll to position [174, 0]
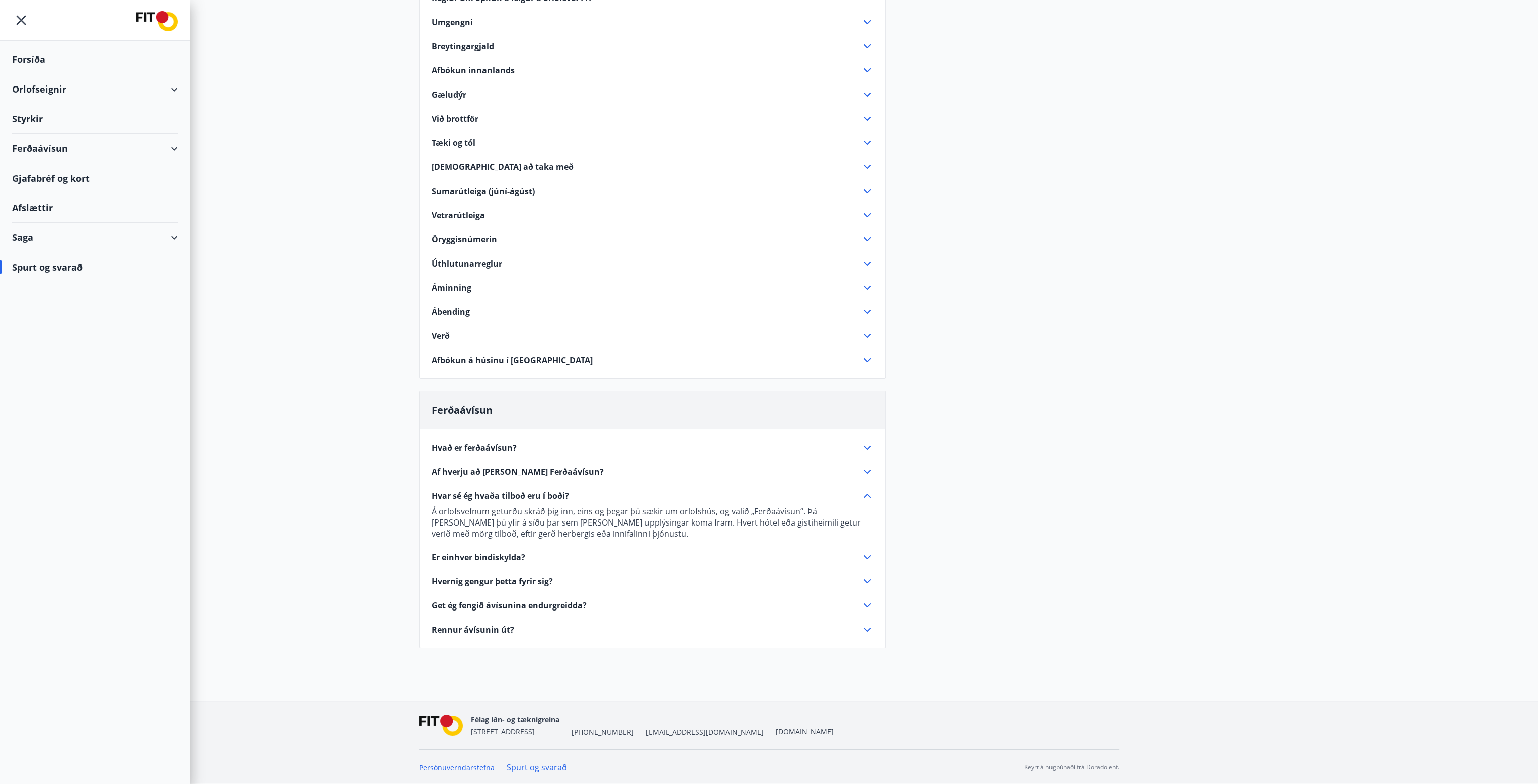
click at [524, 452] on div "Hvað er ferðaávísun?" at bounding box center [646, 448] width 430 height 11
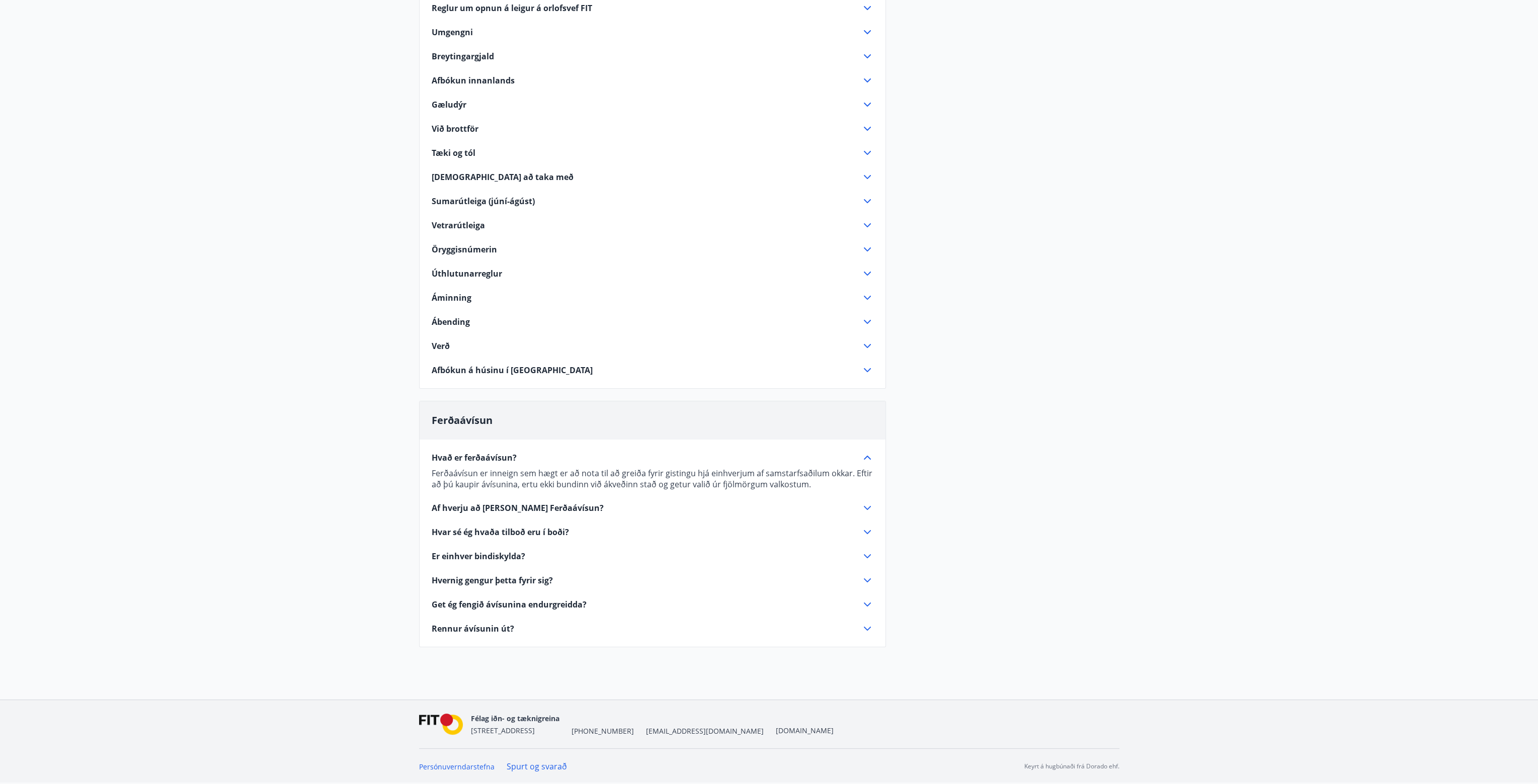
scroll to position [163, 0]
